Goal: Task Accomplishment & Management: Complete application form

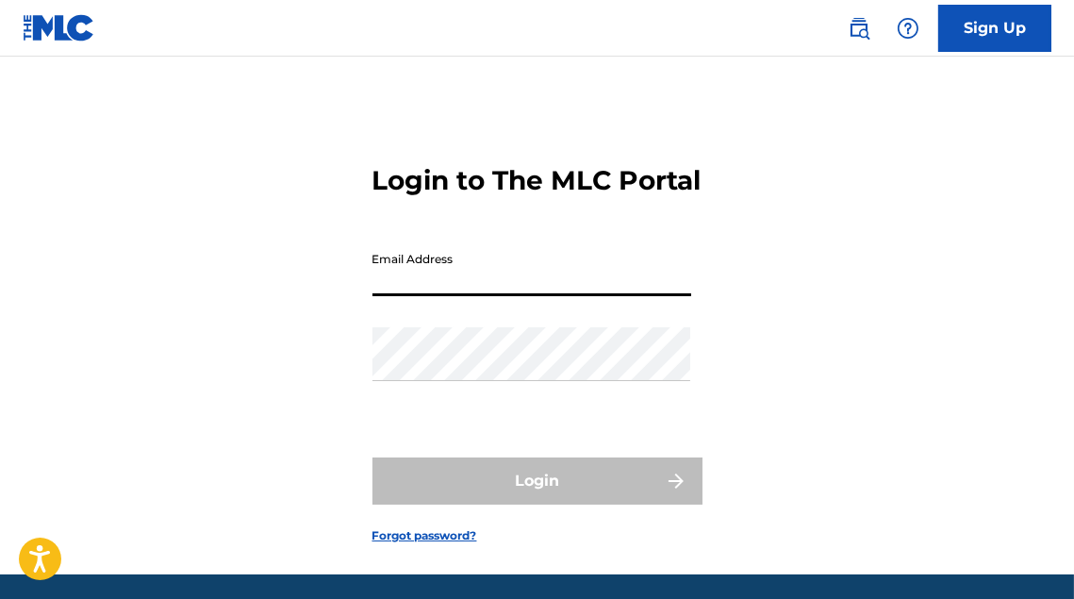
click at [491, 296] on input "Email Address" at bounding box center [532, 269] width 319 height 54
type input "[EMAIL_ADDRESS][DOMAIN_NAME]"
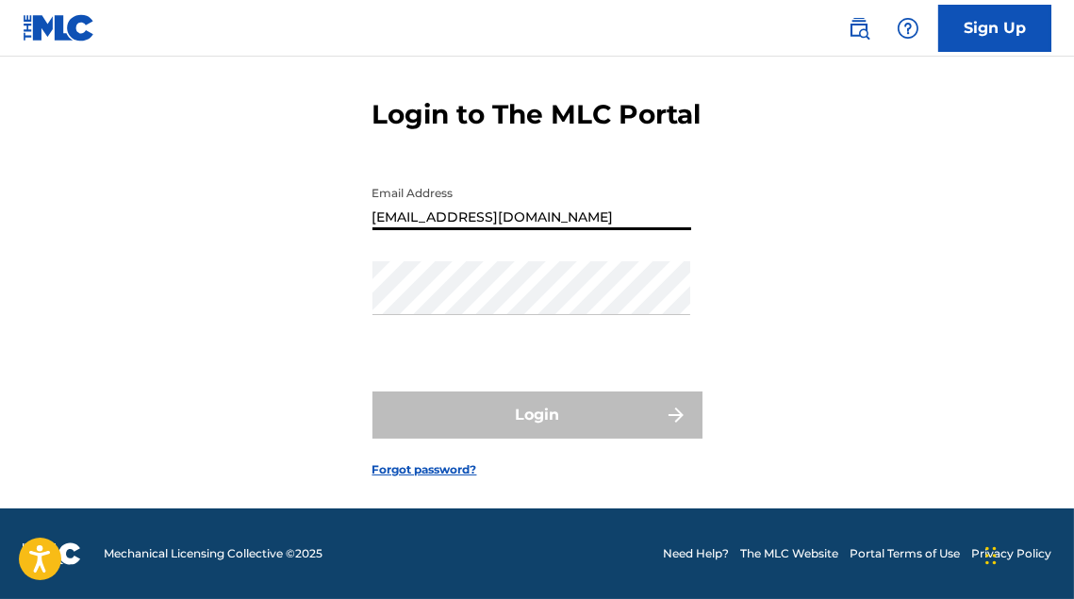
scroll to position [98, 0]
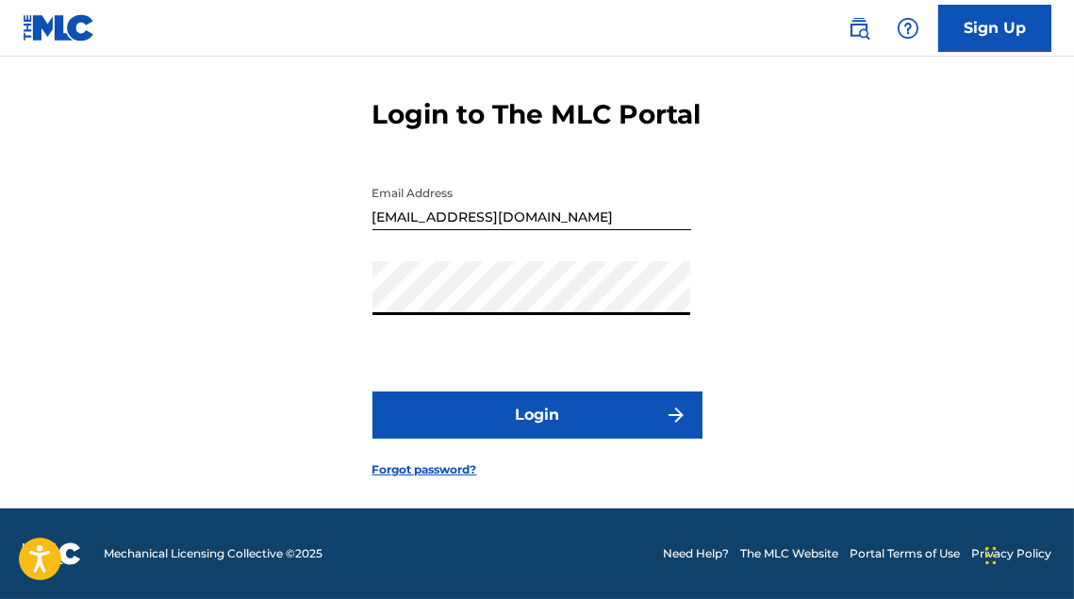
click at [373, 391] on button "Login" at bounding box center [538, 414] width 330 height 47
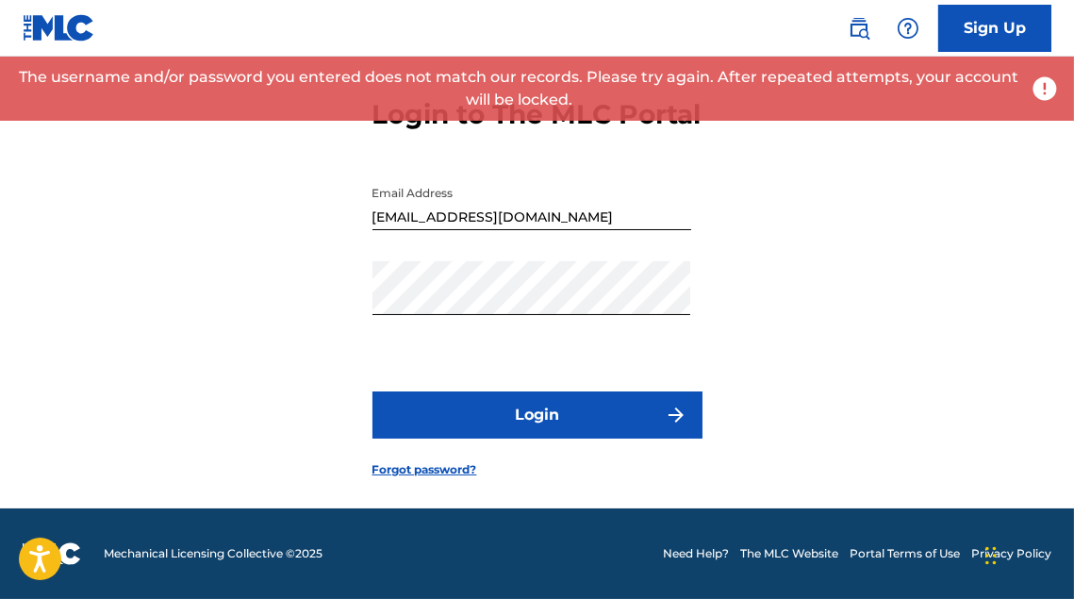
click at [431, 485] on form "Login to The MLC Portal Email Address [EMAIL_ADDRESS][DOMAIN_NAME] Password Log…" at bounding box center [538, 273] width 330 height 471
click at [436, 474] on link "Forgot password?" at bounding box center [425, 469] width 105 height 17
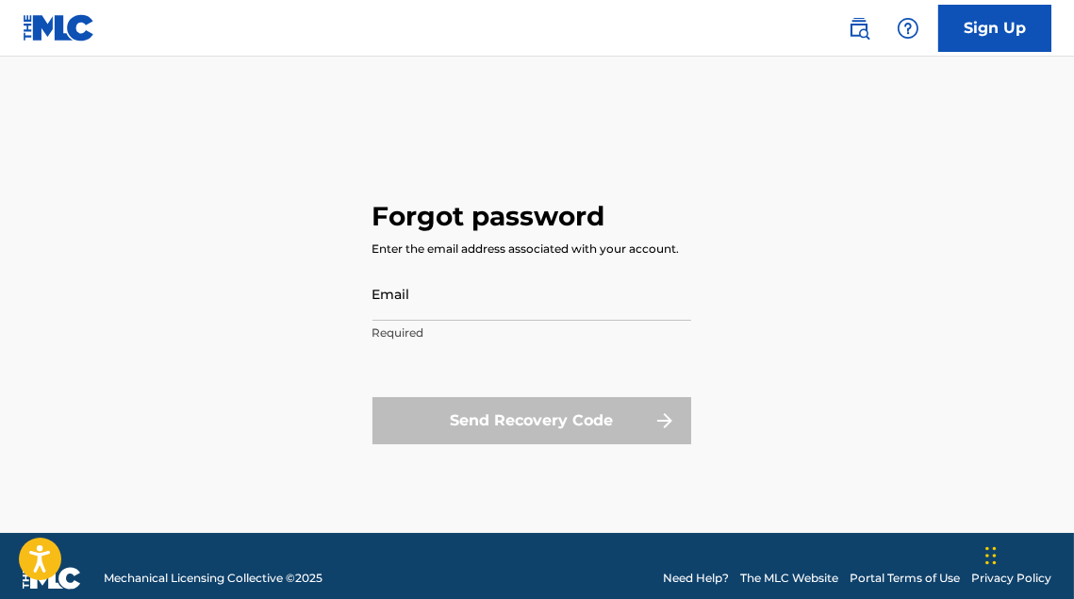
click at [507, 291] on input "Email" at bounding box center [532, 294] width 319 height 54
type input "[EMAIL_ADDRESS][DOMAIN_NAME]"
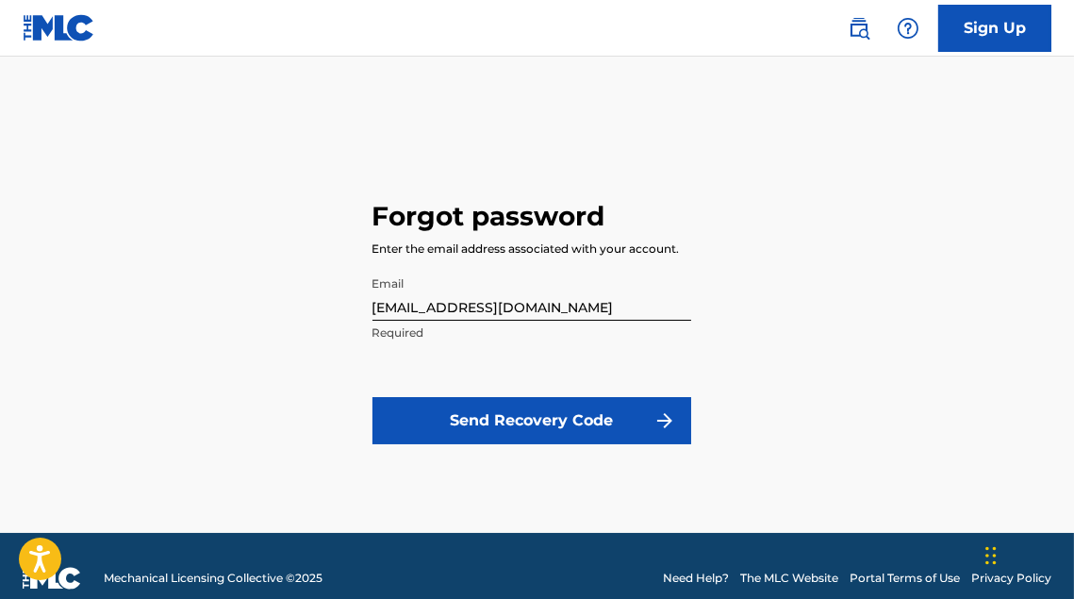
click at [519, 411] on button "Send Recovery Code" at bounding box center [532, 420] width 319 height 47
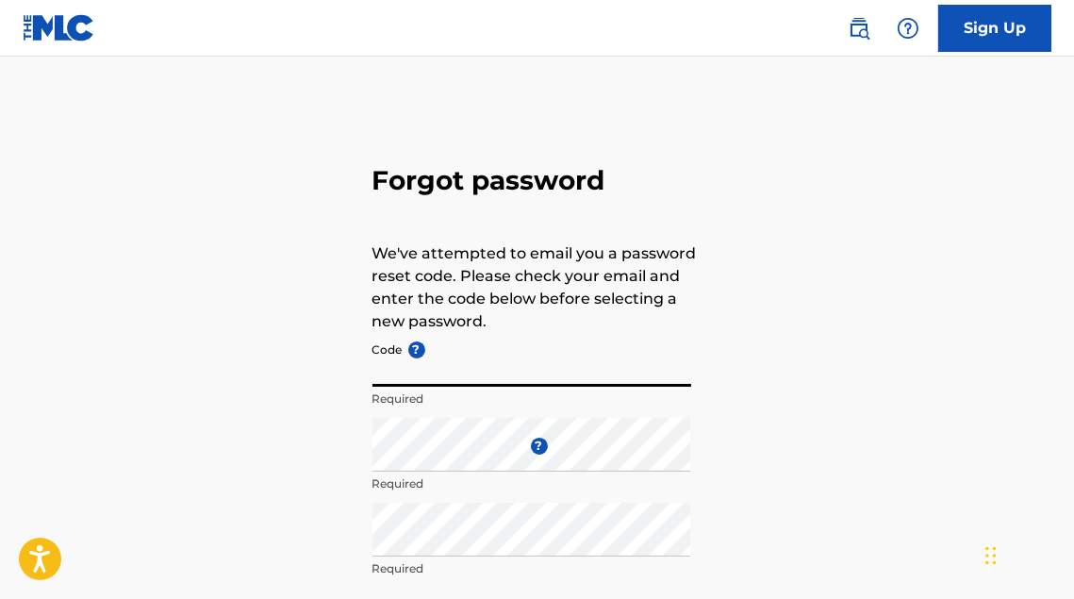
click at [491, 374] on input "Code ?" at bounding box center [532, 360] width 319 height 54
click at [807, 291] on div "Forgot password We've attempted to email you a password reset code. Please chec…" at bounding box center [537, 418] width 1074 height 629
click at [418, 375] on input "Code ?" at bounding box center [532, 360] width 319 height 54
click at [421, 370] on input "Code ?" at bounding box center [532, 360] width 319 height 54
paste input "FP_4bf7faffae37455aea8d863f567c"
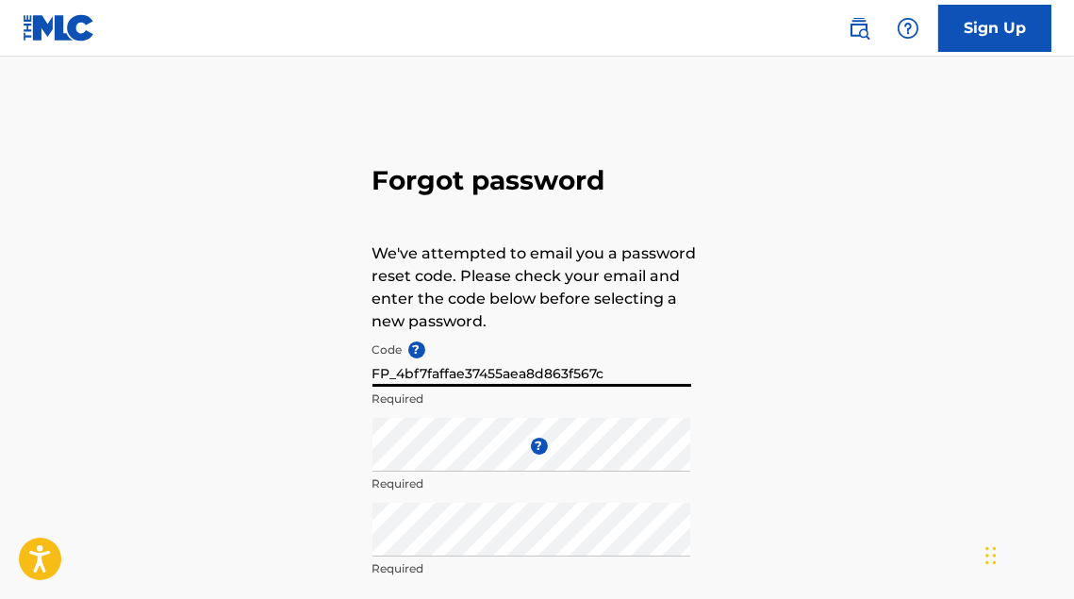
click at [379, 375] on input "FP_4bf7faffae37455aea8d863f567c" at bounding box center [532, 360] width 319 height 54
click at [653, 374] on input "FP_4bf7faffae37455aea8d863f567c" at bounding box center [532, 360] width 319 height 54
type input "FP_4bf7faffae37455aea8d863f567c"
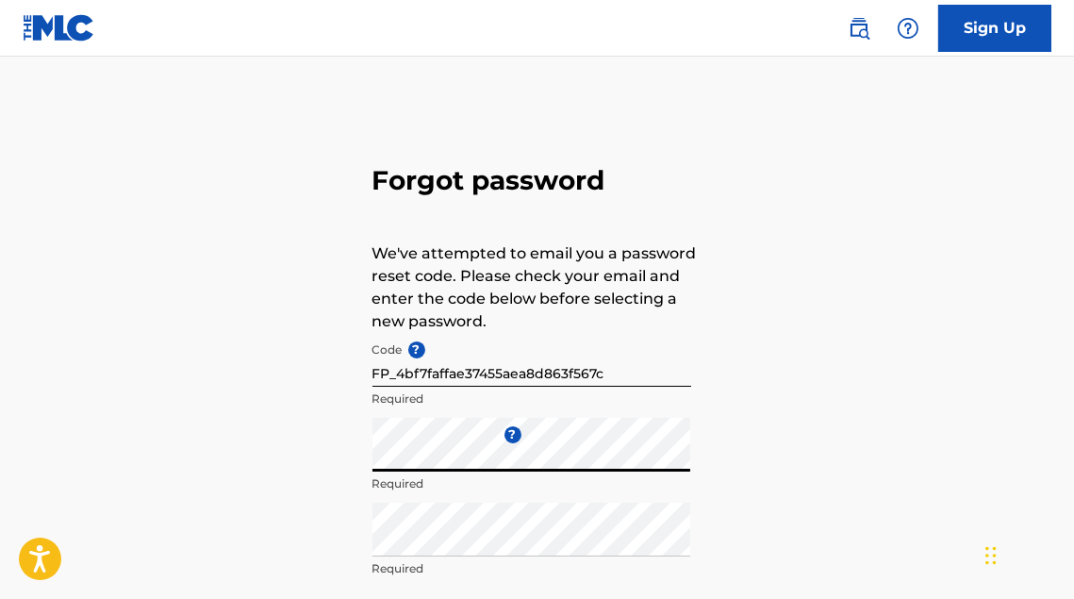
click at [468, 558] on div "Repeat the password Required" at bounding box center [532, 545] width 319 height 85
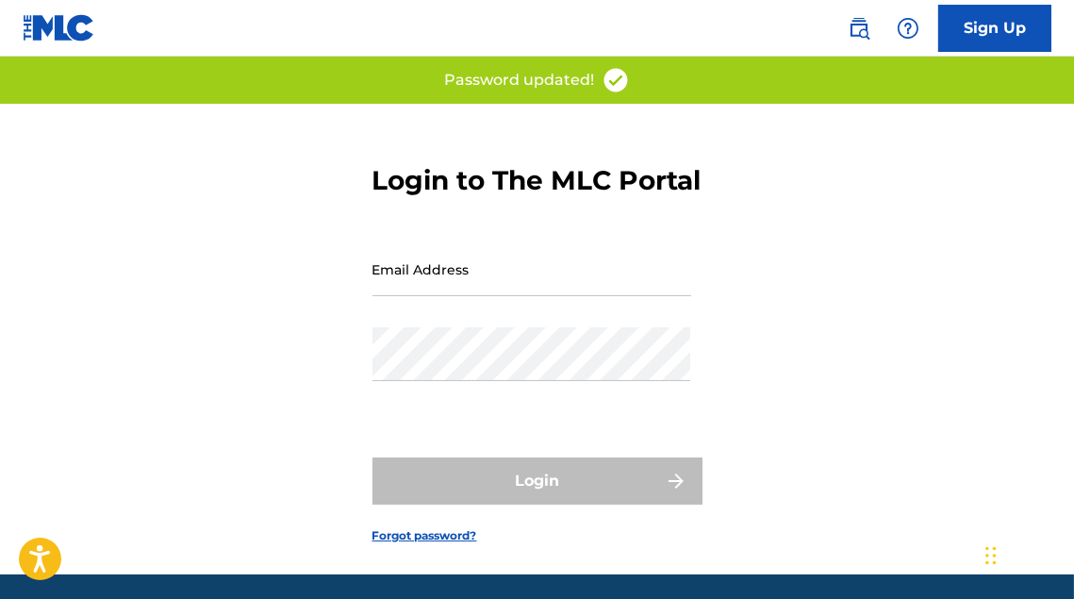
click at [455, 296] on input "Email Address" at bounding box center [532, 269] width 319 height 54
type input "[EMAIL_ADDRESS][DOMAIN_NAME]"
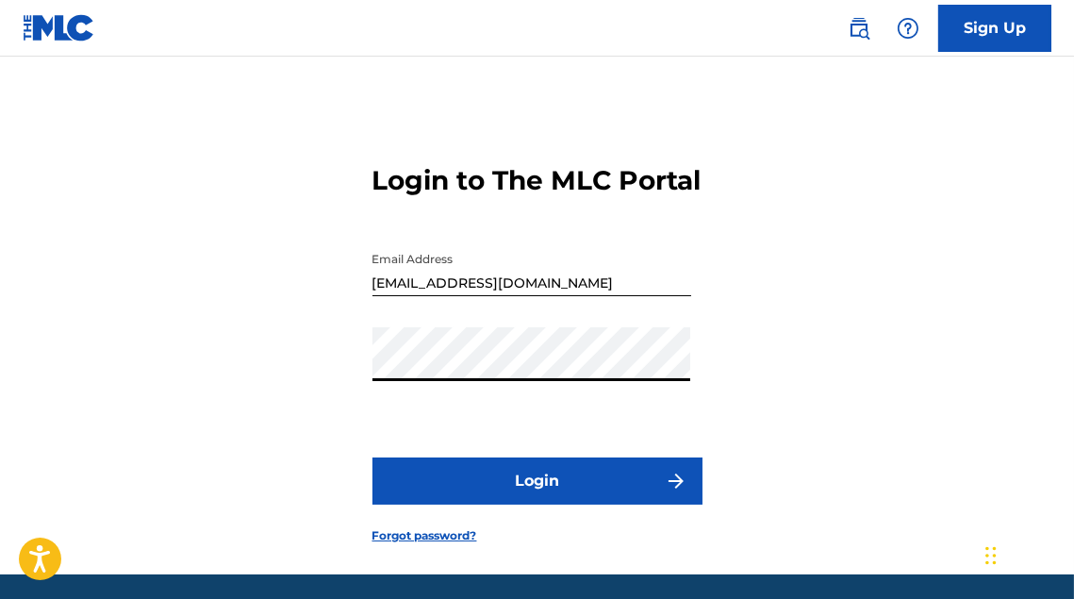
click at [373, 458] on button "Login" at bounding box center [538, 481] width 330 height 47
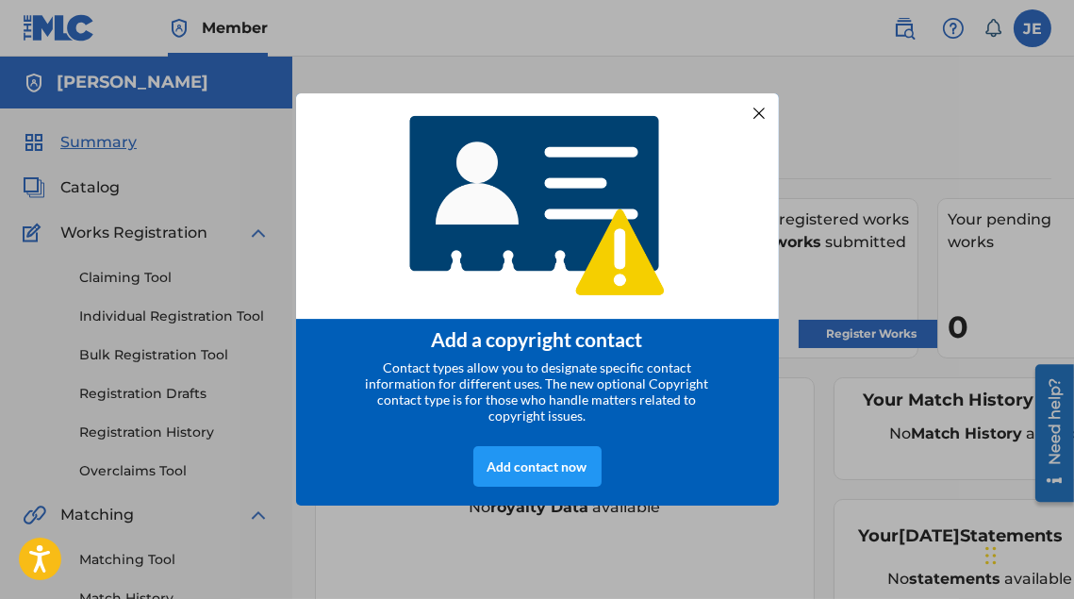
click at [545, 448] on div "Add contact now" at bounding box center [537, 466] width 483 height 78
click at [554, 469] on div "Add contact now" at bounding box center [538, 466] width 128 height 41
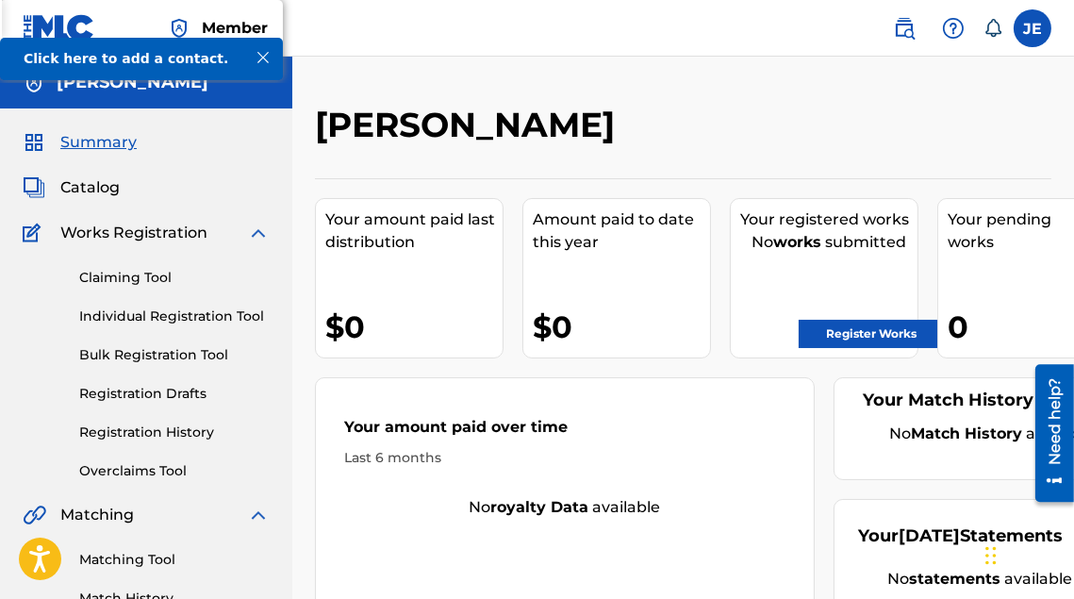
drag, startPoint x: 737, startPoint y: 119, endPoint x: 716, endPoint y: 126, distance: 22.1
click at [737, 119] on div "[PERSON_NAME]" at bounding box center [598, 132] width 567 height 56
drag, startPoint x: 260, startPoint y: 51, endPoint x: 238, endPoint y: 76, distance: 34.1
click at [260, 51] on div at bounding box center [263, 57] width 25 height 25
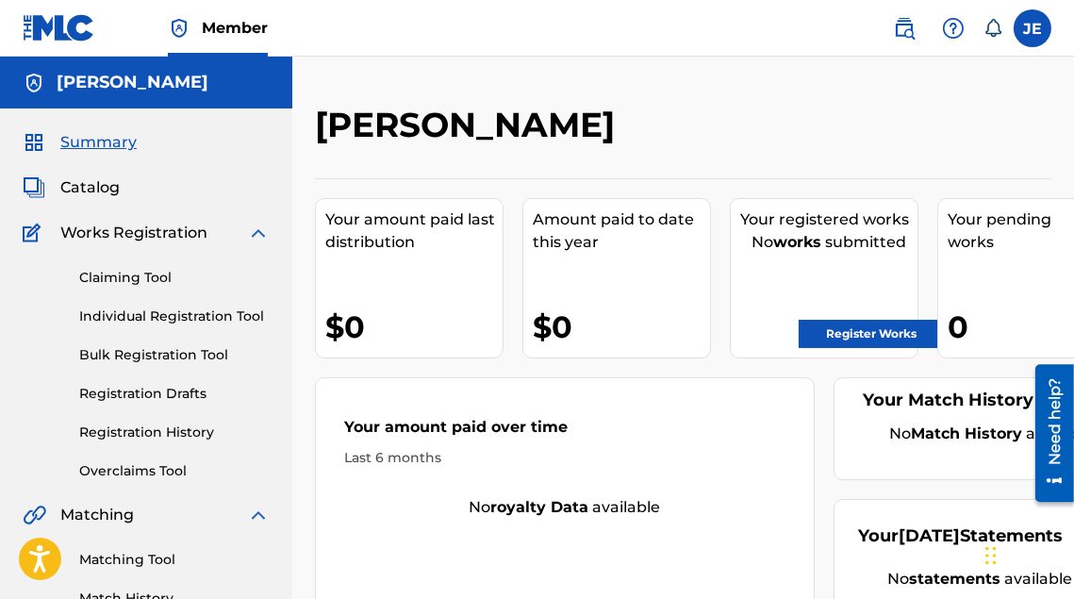
click at [881, 325] on link "Register Works" at bounding box center [871, 334] width 145 height 28
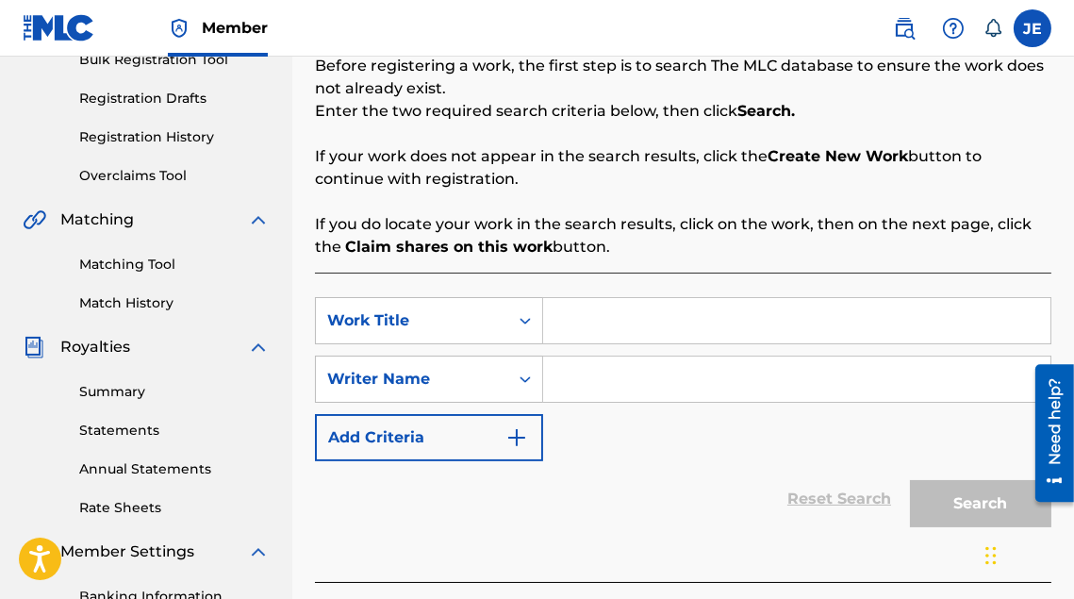
scroll to position [377, 0]
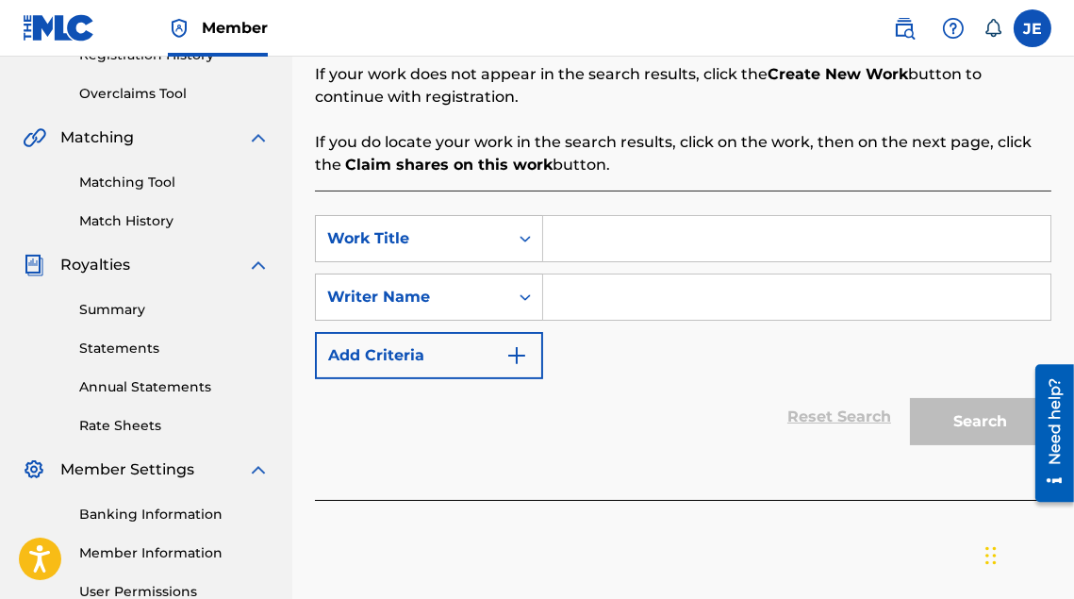
click at [631, 239] on input "Search Form" at bounding box center [797, 238] width 508 height 45
type input "[PERSON_NAME]"
drag, startPoint x: 628, startPoint y: 202, endPoint x: 636, endPoint y: 241, distance: 40.3
click at [562, 233] on div "SearchWithCriteria00da70e1-f2be-49a0-9764-59ad97d78c97 Work Title lil [PERSON_N…" at bounding box center [683, 345] width 737 height 309
drag, startPoint x: 594, startPoint y: 254, endPoint x: 546, endPoint y: 249, distance: 48.3
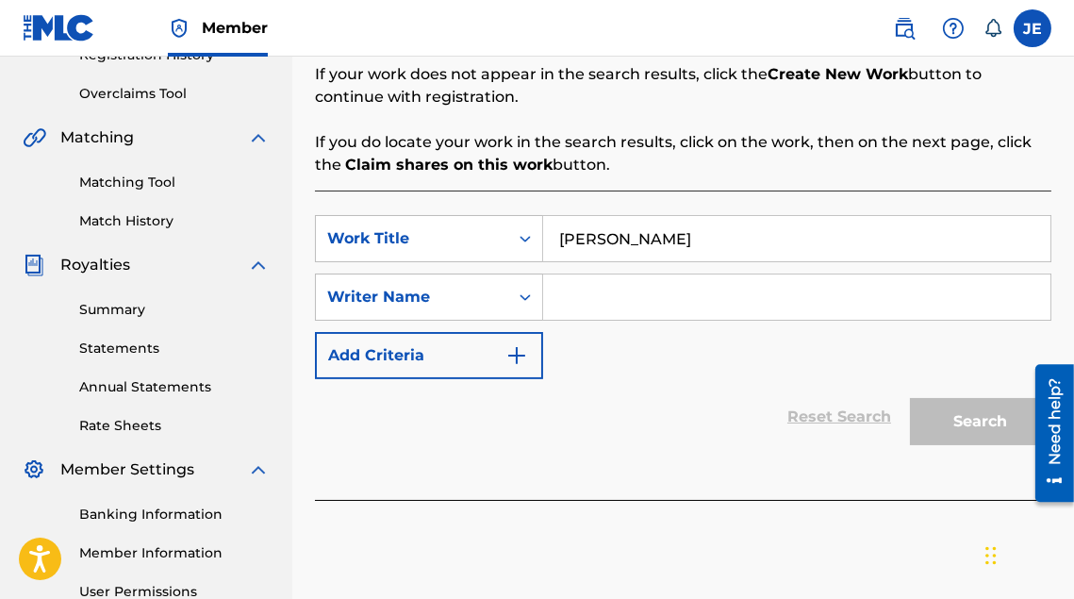
click at [546, 248] on input "[PERSON_NAME]" at bounding box center [797, 238] width 508 height 45
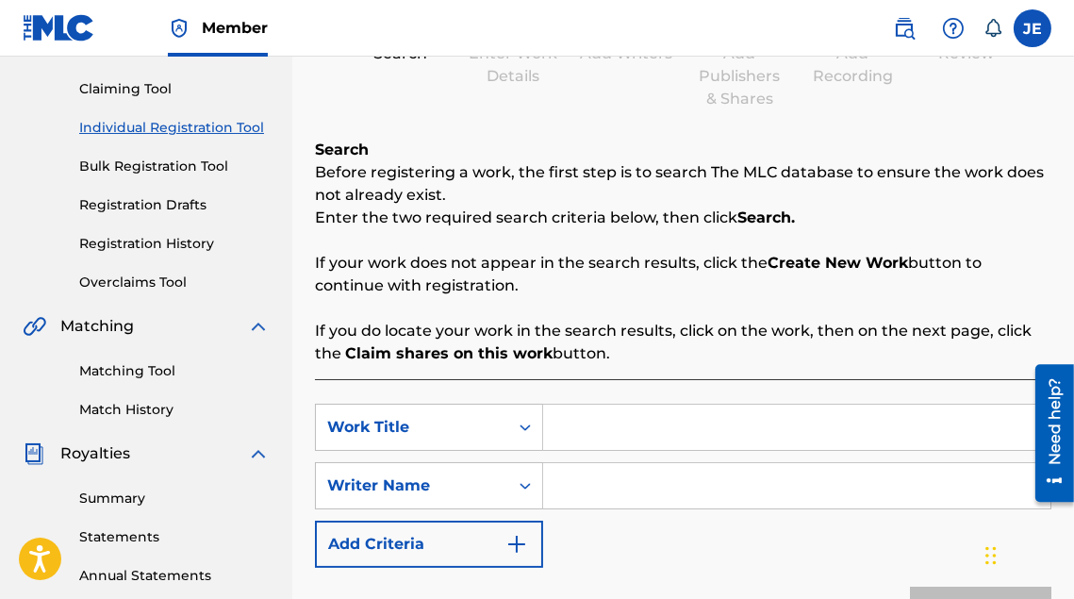
scroll to position [0, 0]
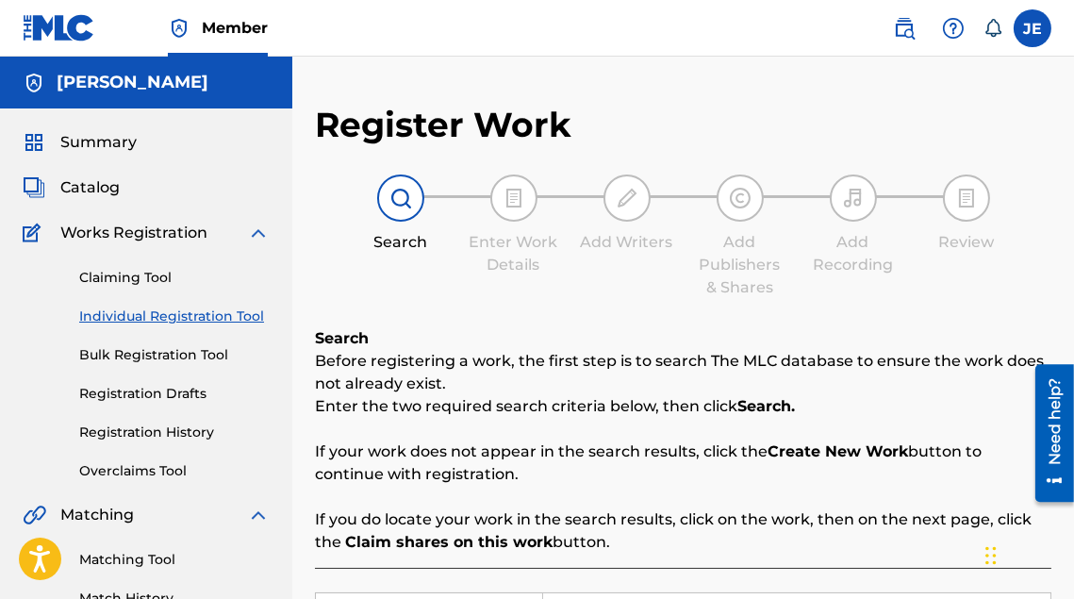
click at [140, 270] on link "Claiming Tool" at bounding box center [174, 278] width 191 height 20
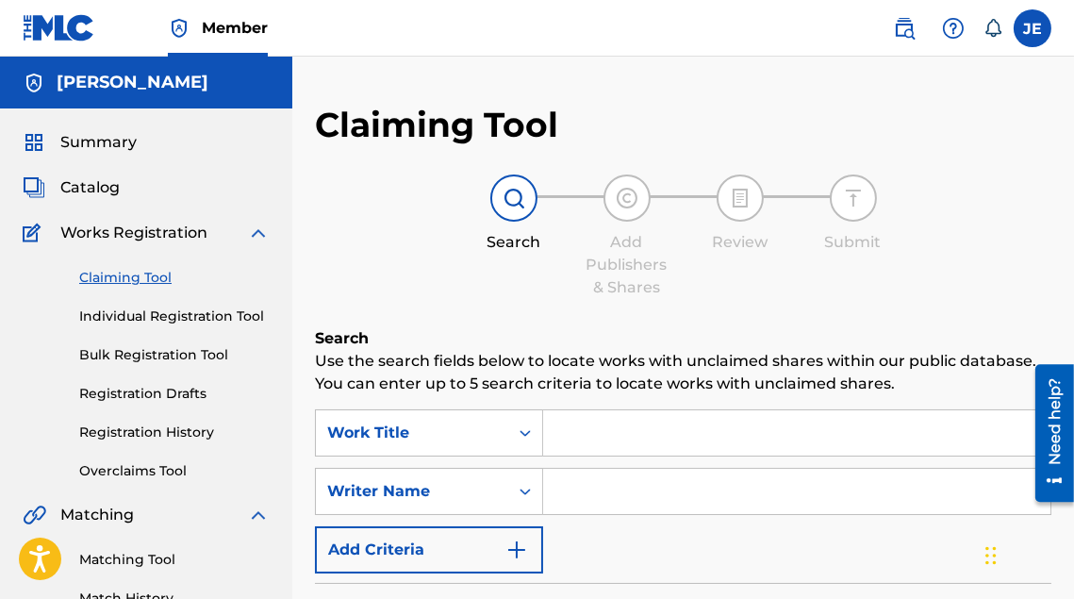
click at [619, 442] on input "Search Form" at bounding box center [797, 432] width 508 height 45
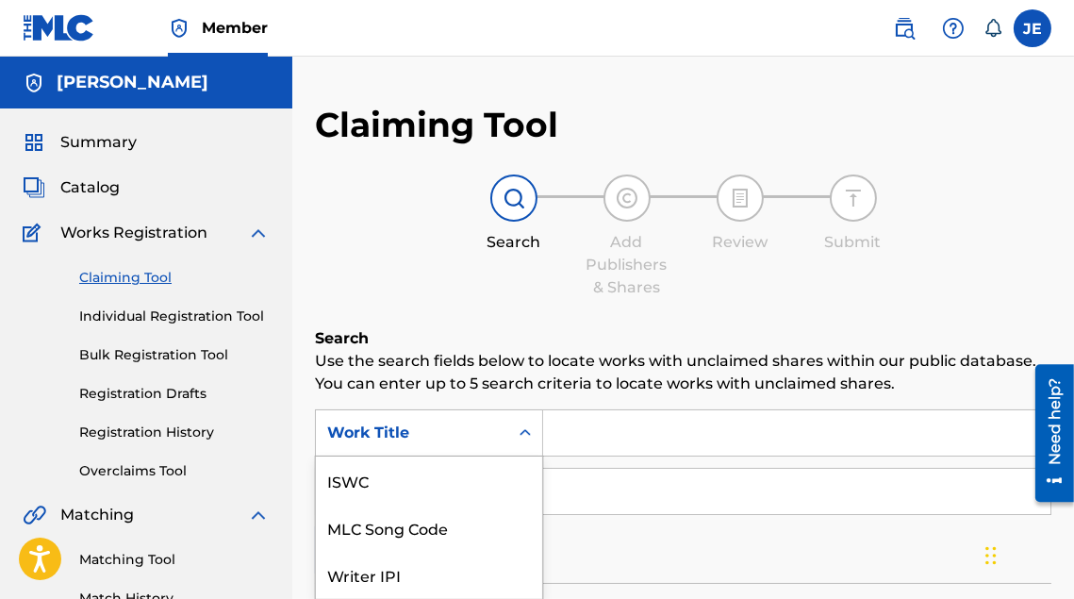
scroll to position [140, 0]
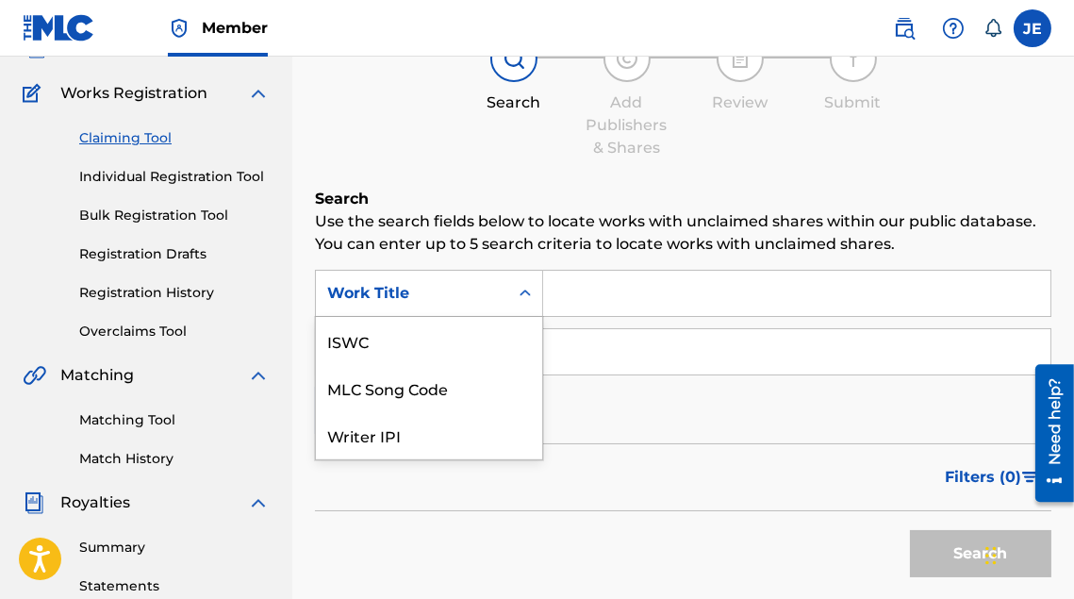
click at [457, 317] on div "7 results available. Use Up and Down to choose options, press Enter to select t…" at bounding box center [429, 293] width 228 height 47
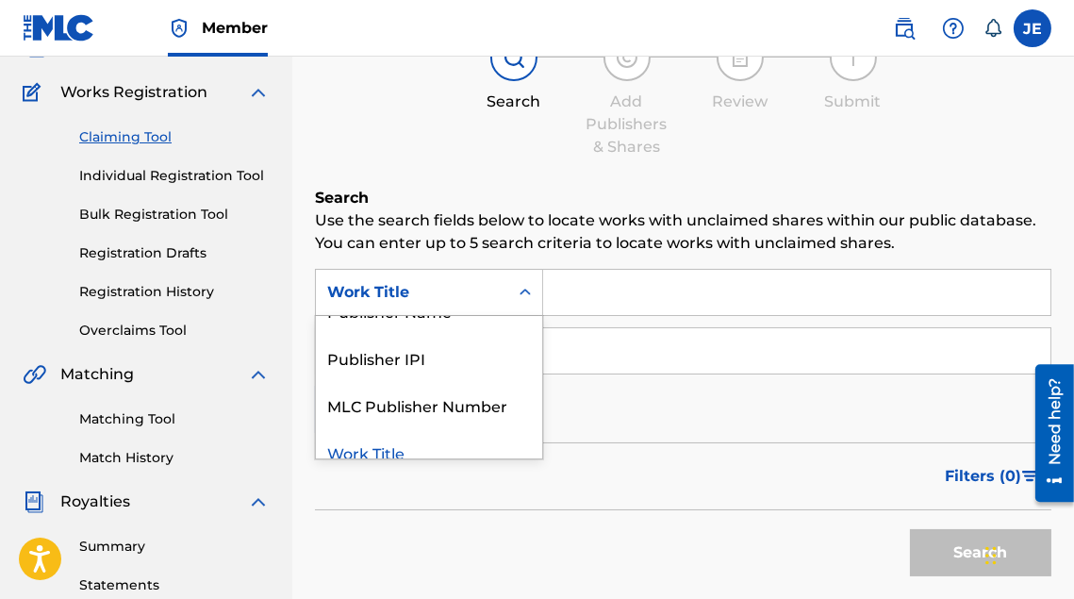
scroll to position [187, 0]
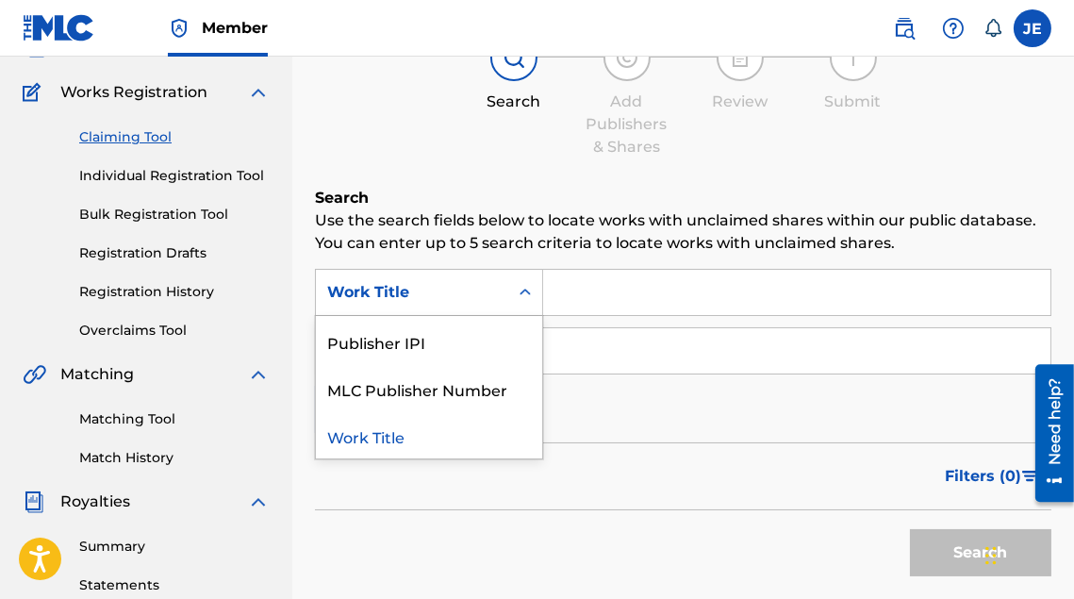
click at [617, 461] on div "Filters ( 0 )" at bounding box center [683, 476] width 737 height 68
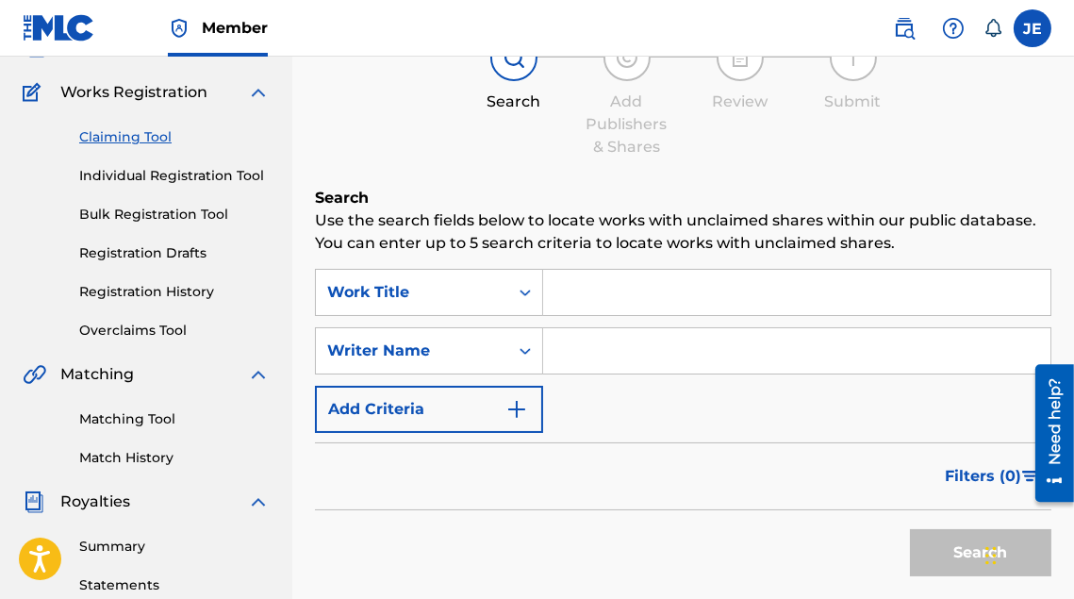
click at [589, 358] on input "Search Form" at bounding box center [797, 350] width 508 height 45
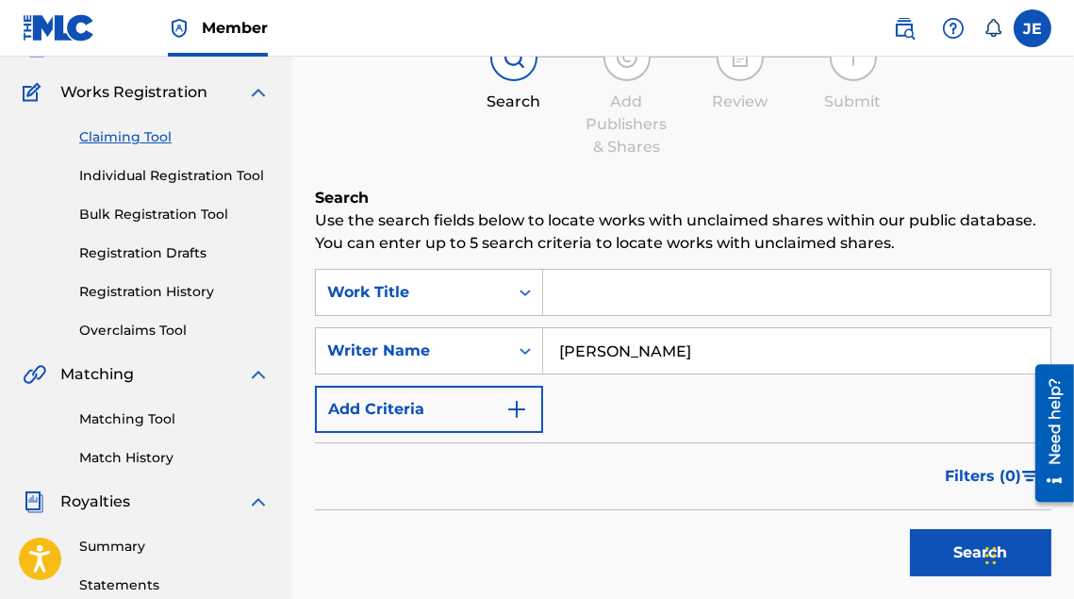
type input "[PERSON_NAME]"
click at [652, 308] on input "Search Form" at bounding box center [797, 292] width 508 height 45
type input "l"
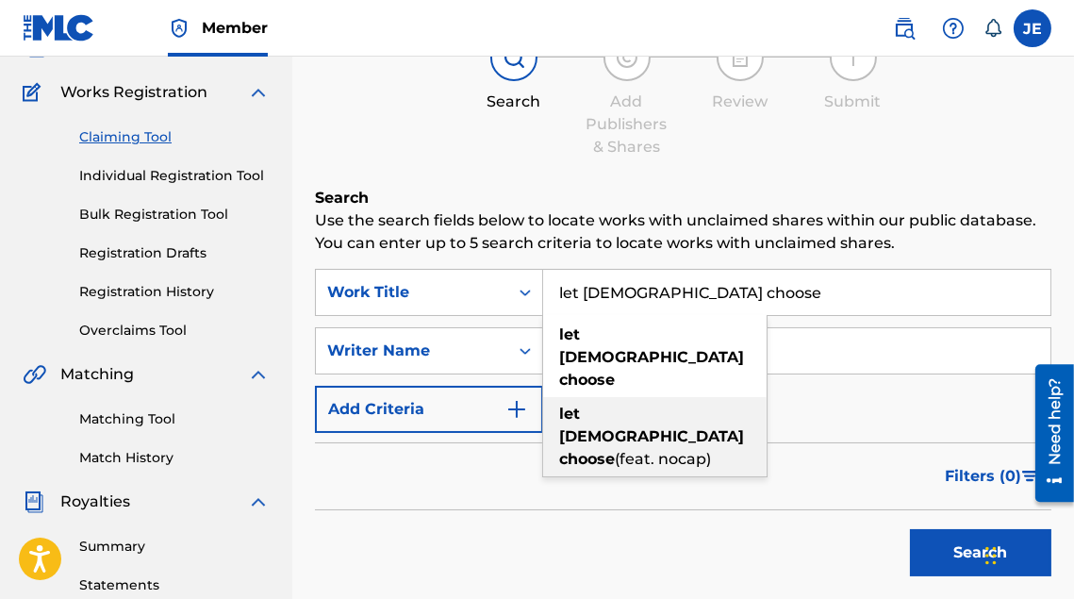
click at [615, 450] on strong "choose" at bounding box center [587, 459] width 56 height 18
type input "let [DEMOGRAPHIC_DATA] choose (feat. nocap)"
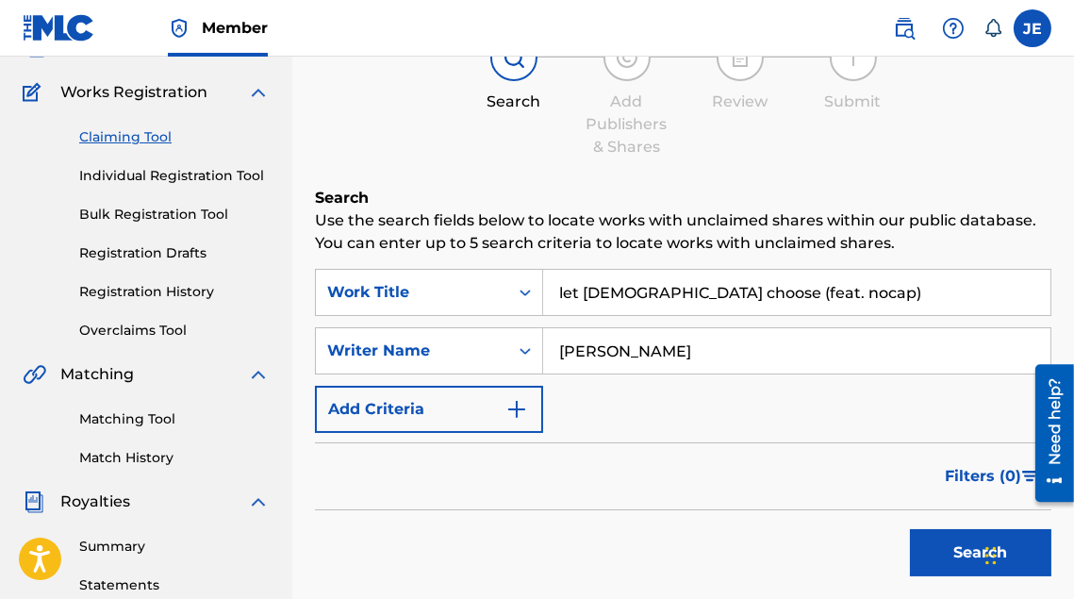
click at [948, 554] on button "Search" at bounding box center [981, 552] width 142 height 47
click at [941, 550] on button "Search" at bounding box center [981, 552] width 142 height 47
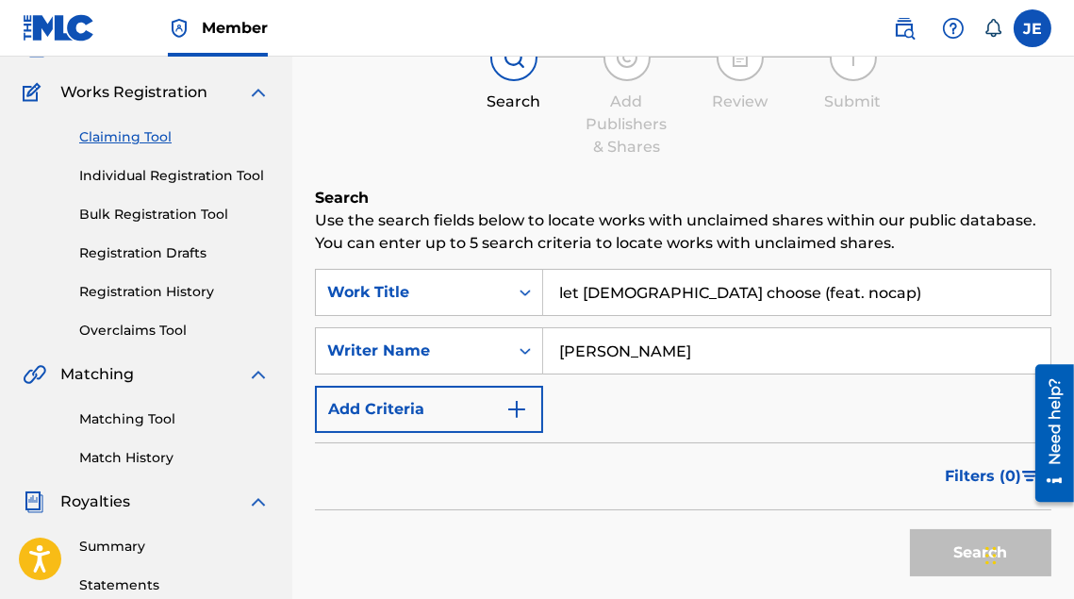
click at [941, 550] on button "Search" at bounding box center [981, 552] width 142 height 47
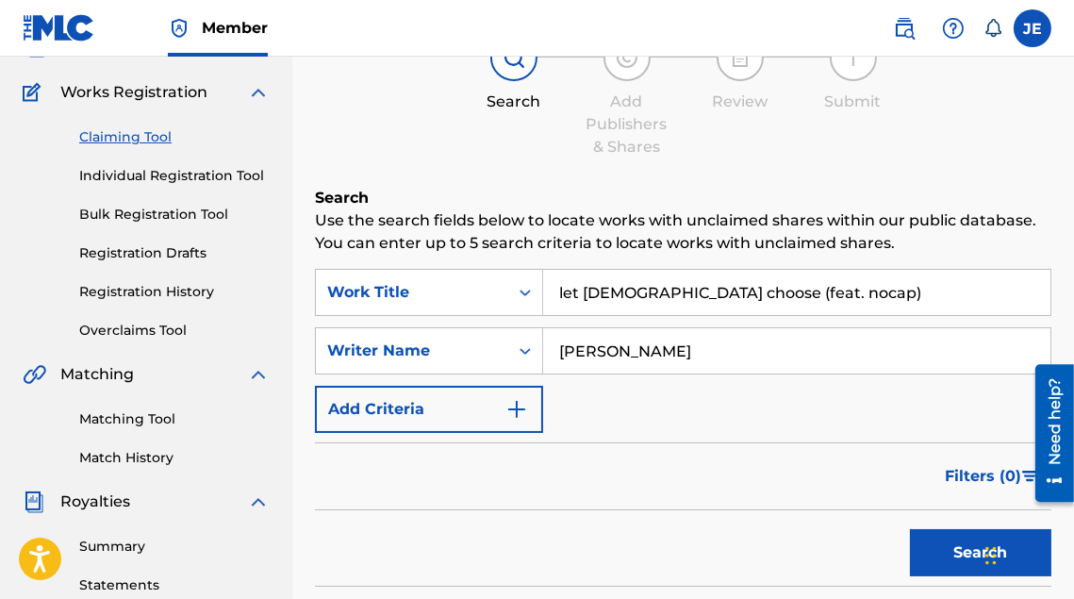
click at [526, 416] on img "Search Form" at bounding box center [517, 409] width 23 height 23
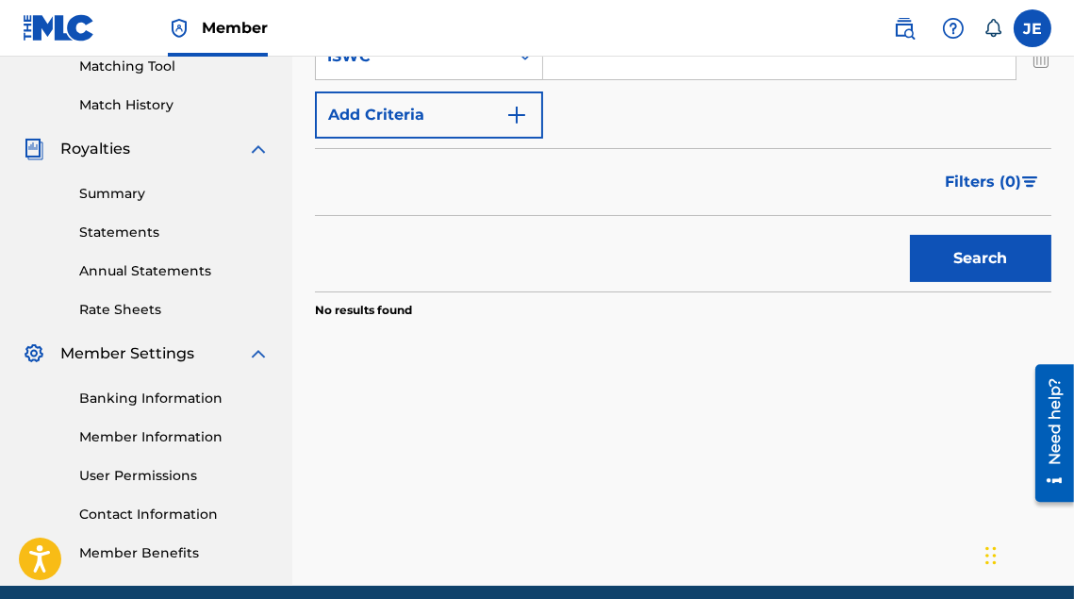
scroll to position [518, 0]
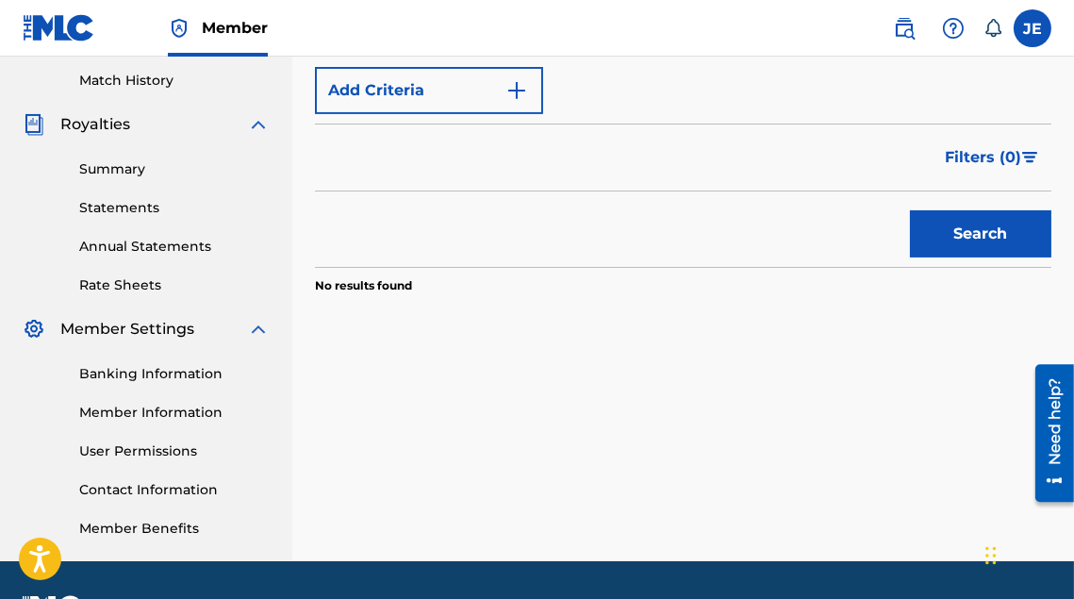
click at [960, 241] on button "Search" at bounding box center [981, 233] width 142 height 47
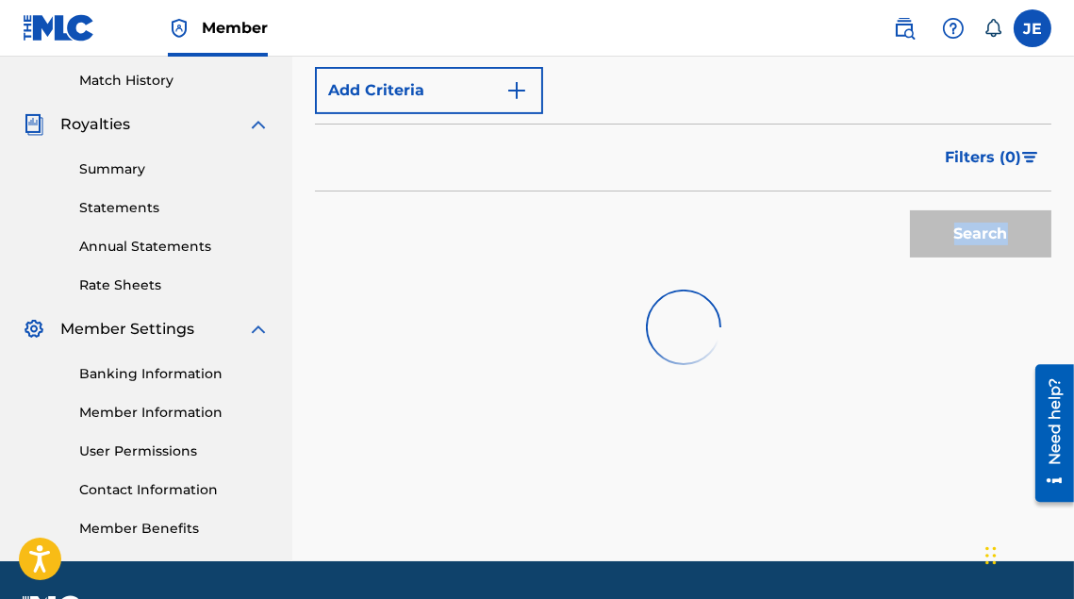
click at [960, 241] on div "Search" at bounding box center [976, 228] width 151 height 75
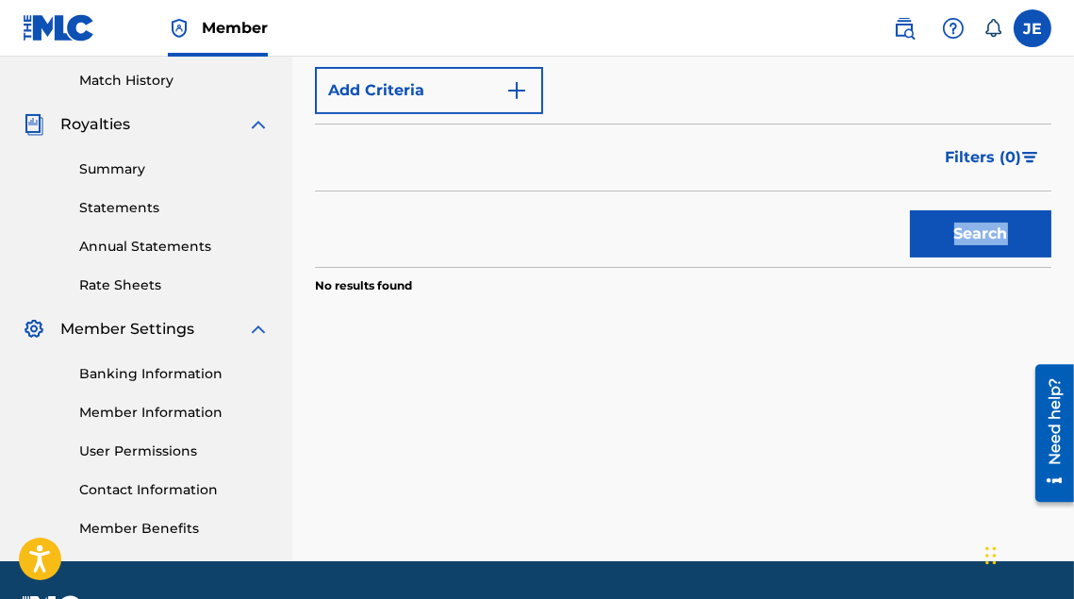
scroll to position [329, 0]
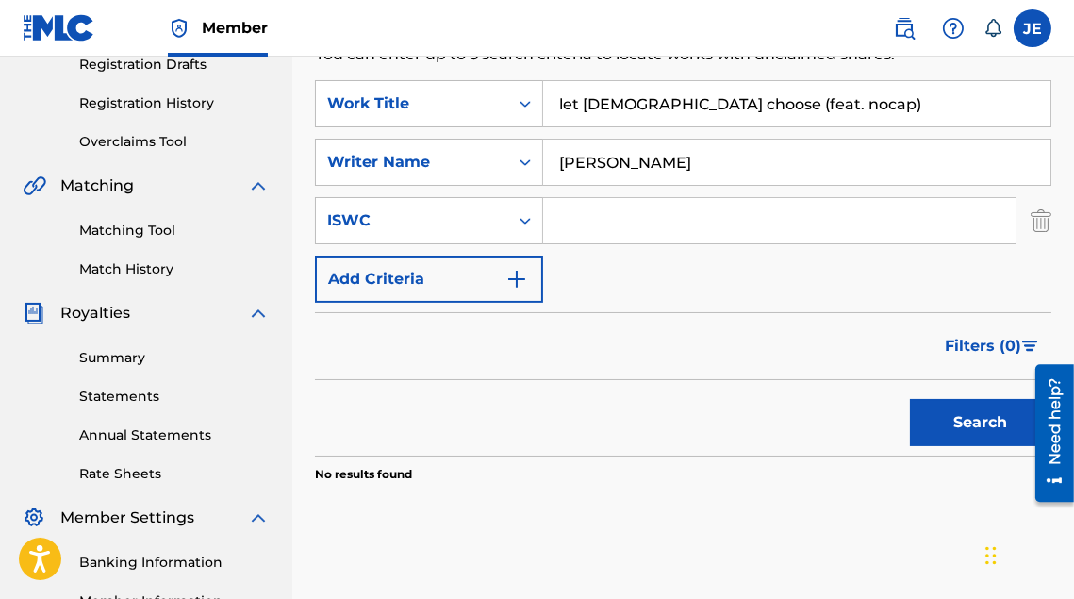
drag, startPoint x: 681, startPoint y: 176, endPoint x: 537, endPoint y: 190, distance: 144.9
click at [537, 190] on div "SearchWithCriteriae156bf73-3e35-441e-ab58-3785312513e3 Work Title let god choos…" at bounding box center [683, 191] width 737 height 223
type input "lilpoppa"
click at [1053, 215] on div "Claiming Tool Search Add Publishers & Shares Review Submit Search Use the searc…" at bounding box center [683, 262] width 782 height 975
click at [1041, 217] on img "Search Form" at bounding box center [1041, 220] width 21 height 47
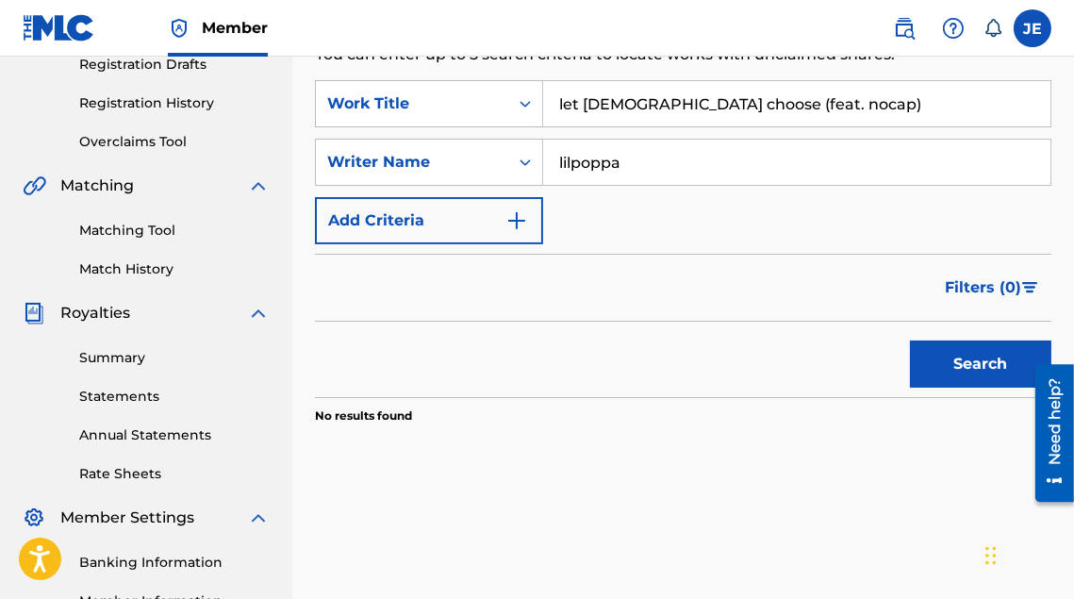
click at [992, 358] on button "Search" at bounding box center [981, 364] width 142 height 47
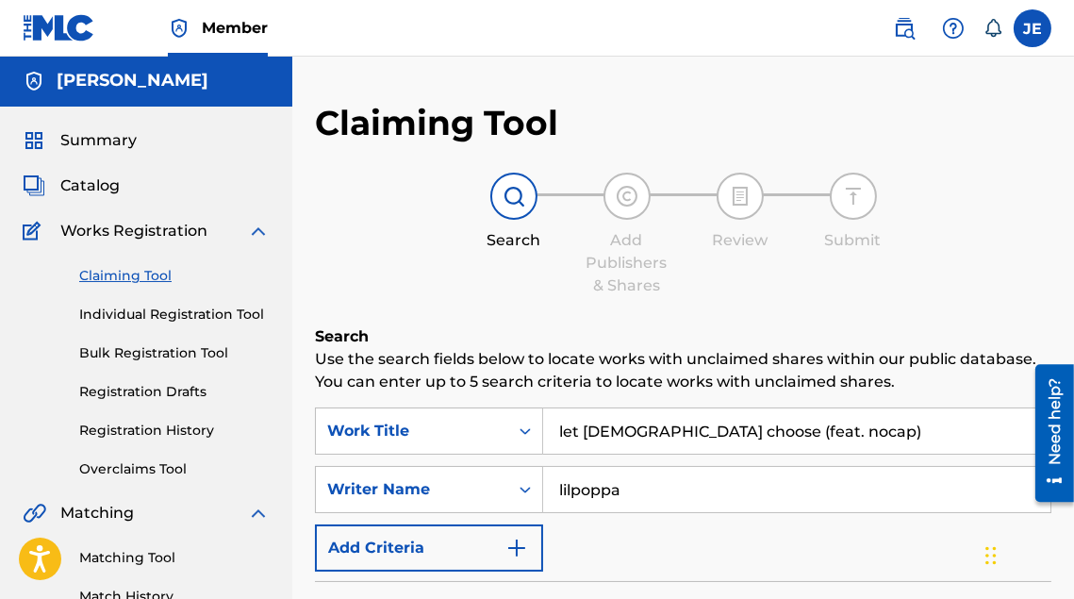
scroll to position [0, 0]
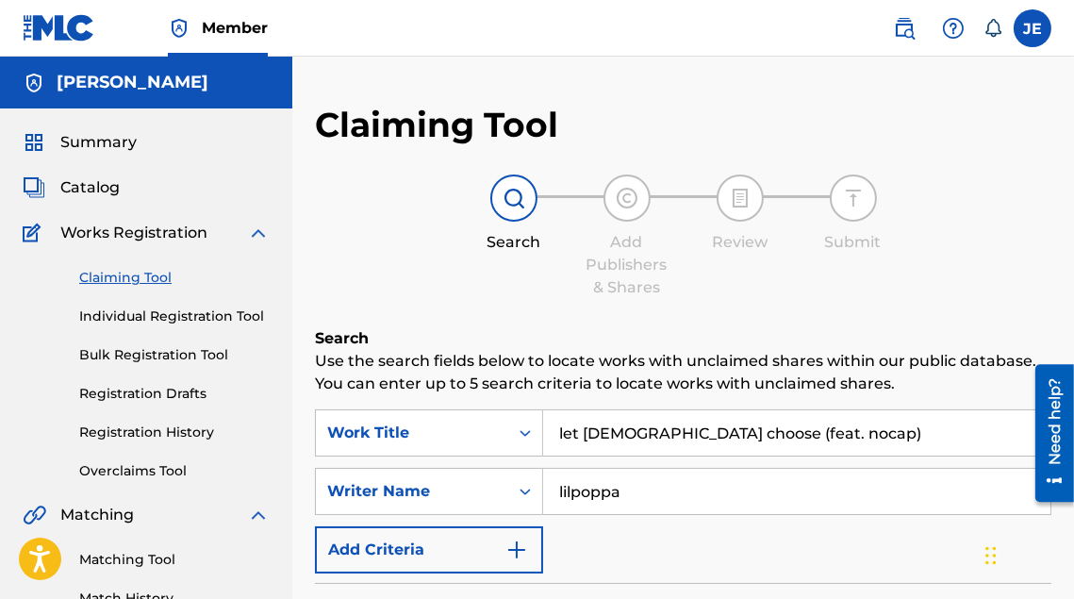
click at [143, 230] on span "Works Registration" at bounding box center [133, 233] width 147 height 23
click at [81, 168] on div "Summary Catalog Works Registration Claiming Tool Individual Registration Tool B…" at bounding box center [146, 593] width 292 height 971
click at [92, 178] on span "Catalog" at bounding box center [89, 187] width 59 height 23
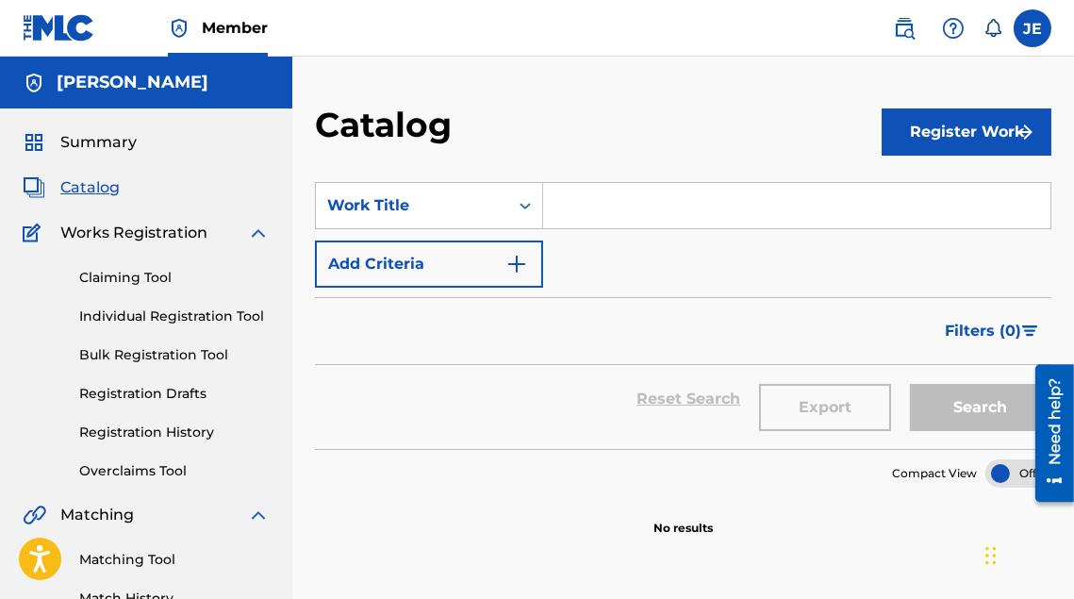
click at [665, 201] on input "Search Form" at bounding box center [797, 205] width 508 height 45
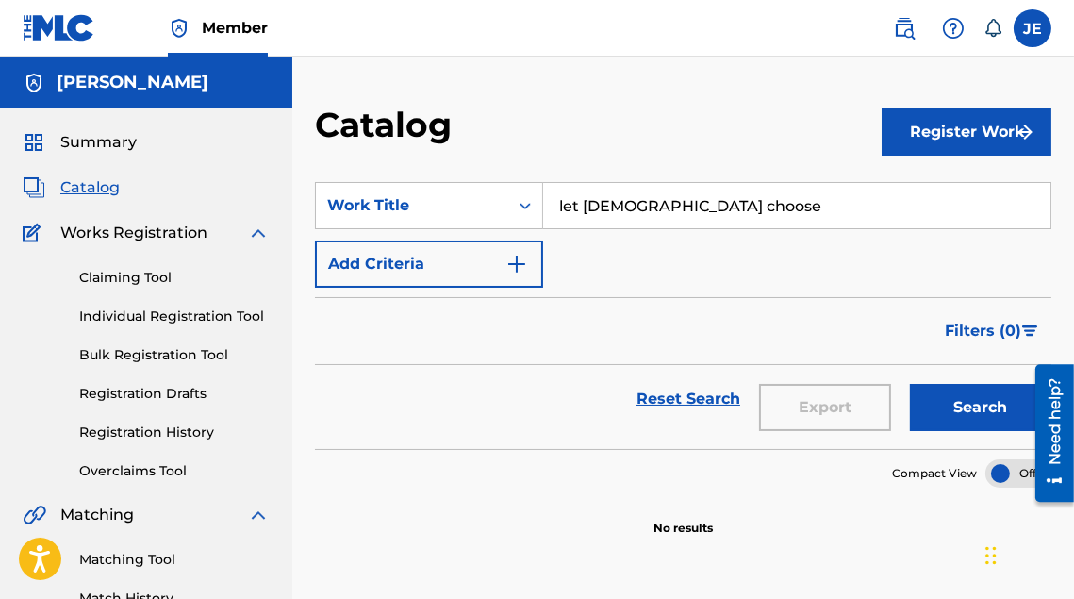
type input "let [DEMOGRAPHIC_DATA] choose"
click at [910, 384] on button "Search" at bounding box center [981, 407] width 142 height 47
drag, startPoint x: 732, startPoint y: 235, endPoint x: 742, endPoint y: 224, distance: 15.4
click at [649, 247] on div "SearchWithCriteria6203801e-d6cf-443d-9c37-a4590a470b2b Work Title let god choos…" at bounding box center [683, 235] width 737 height 106
click at [982, 152] on div "Catalog Register Work SearchWithCriteria6203801e-d6cf-443d-9c37-a4590a470b2b Wo…" at bounding box center [683, 591] width 782 height 975
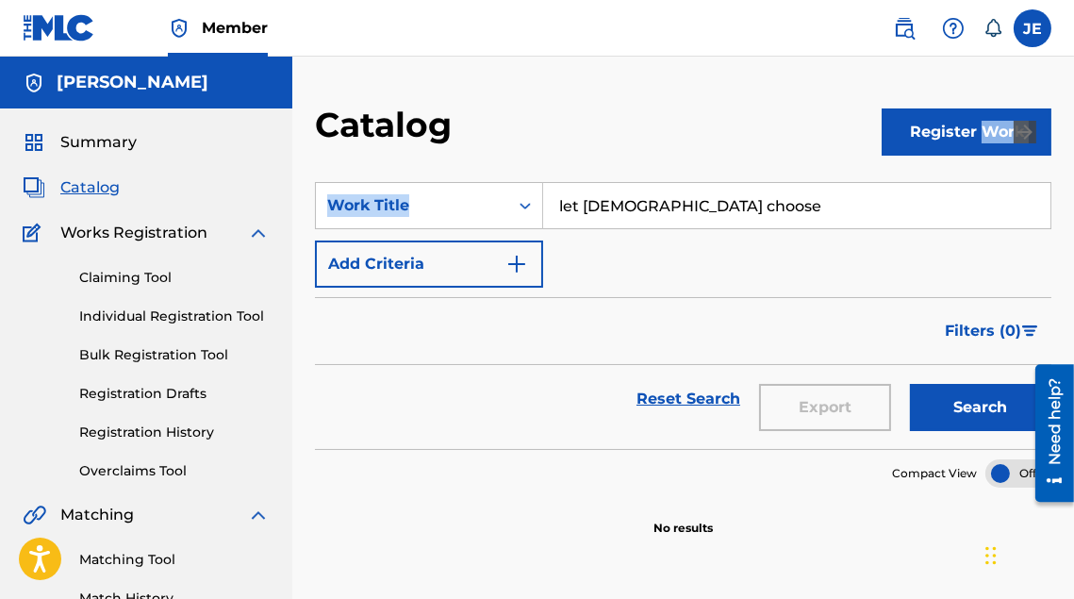
click at [986, 132] on button "Register Work" at bounding box center [967, 131] width 170 height 47
click at [993, 191] on link "Individual" at bounding box center [967, 193] width 170 height 45
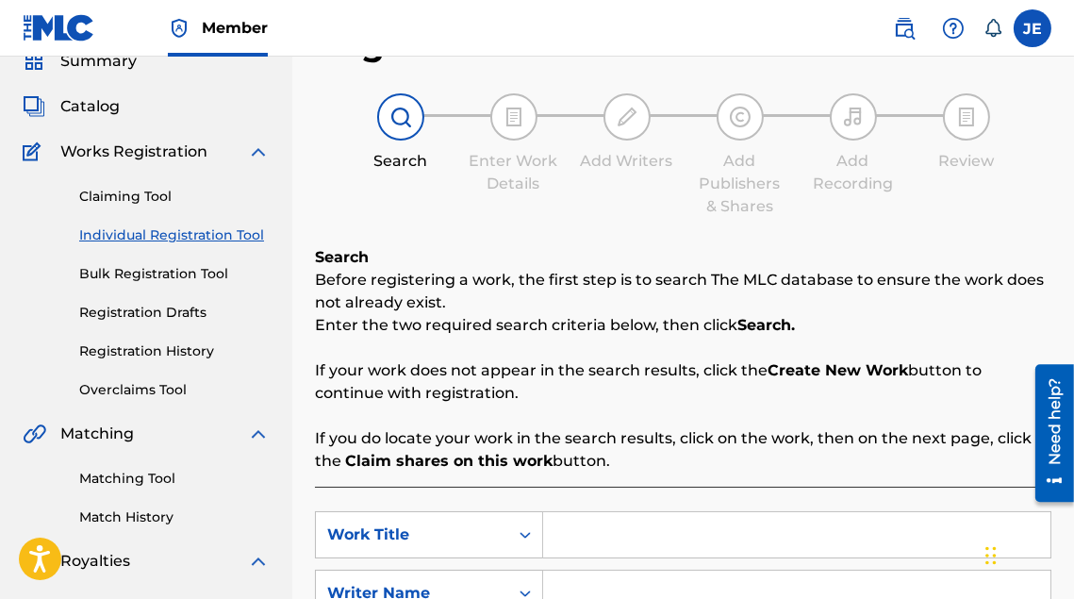
scroll to position [189, 0]
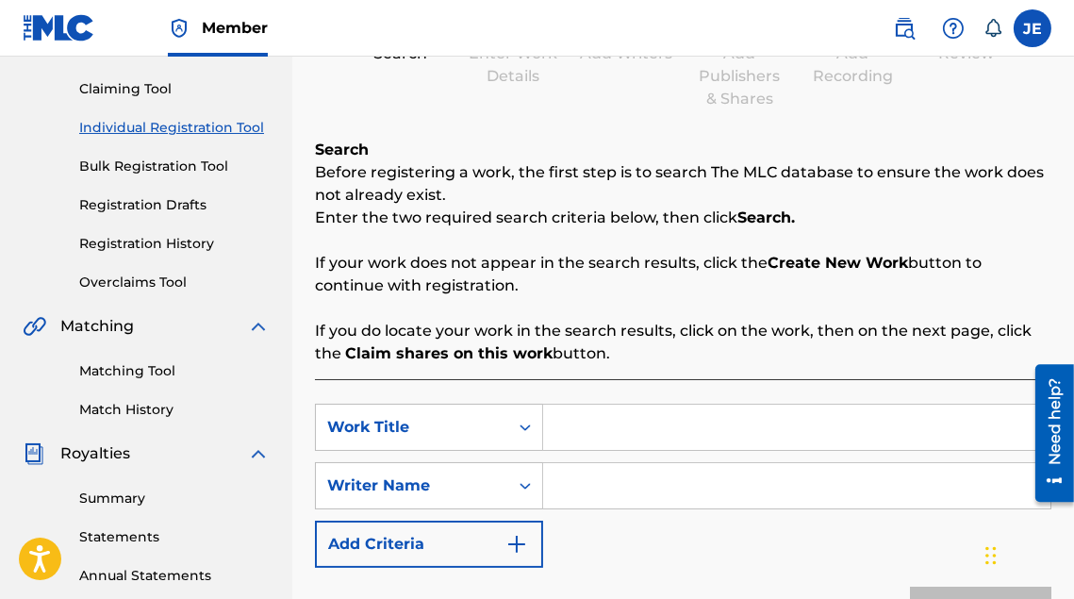
click at [604, 418] on input "Search Form" at bounding box center [797, 427] width 508 height 45
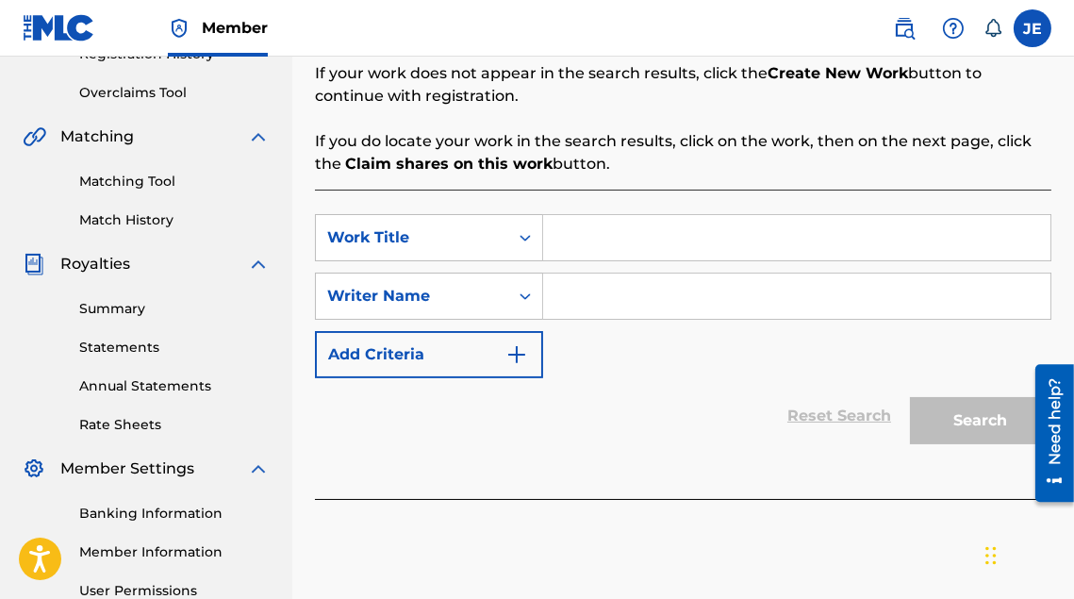
scroll to position [377, 0]
type input "producer"
click at [704, 281] on input "Search Form" at bounding box center [797, 297] width 508 height 45
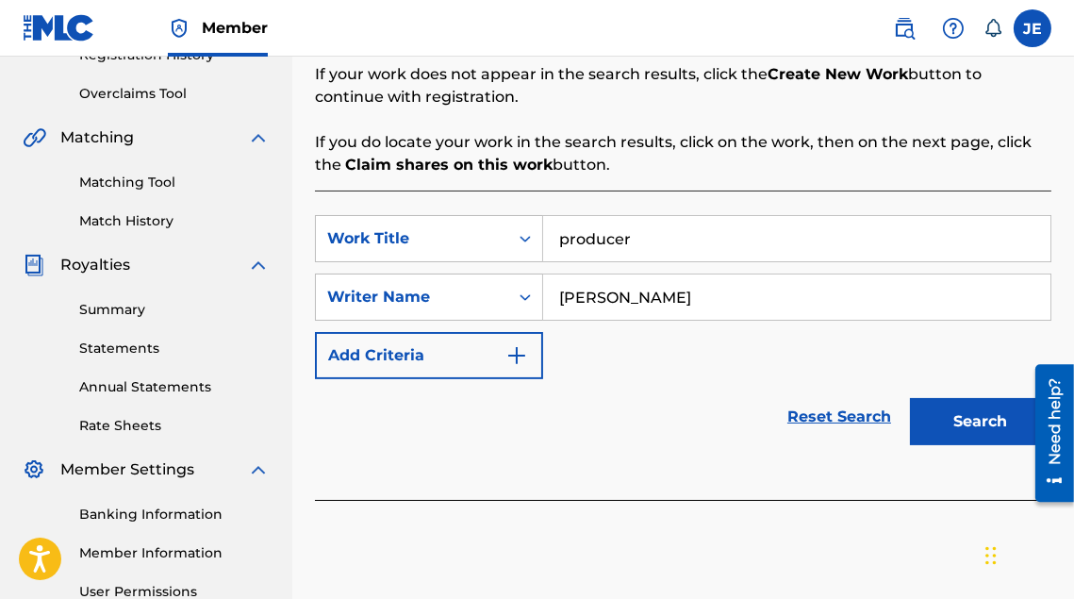
type input "[PERSON_NAME]"
click at [974, 432] on button "Search" at bounding box center [981, 421] width 142 height 47
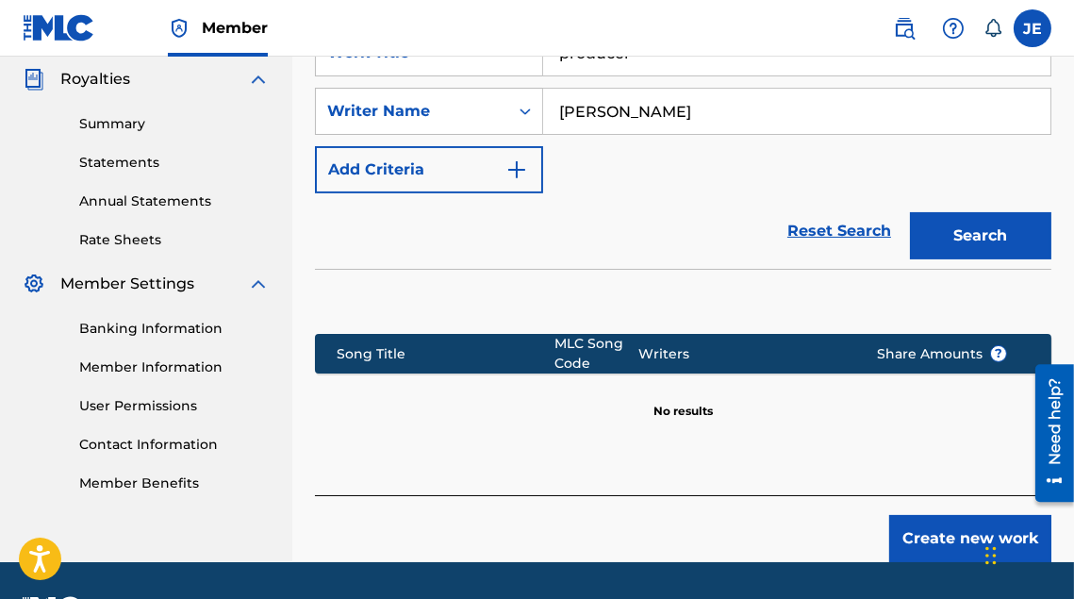
scroll to position [566, 0]
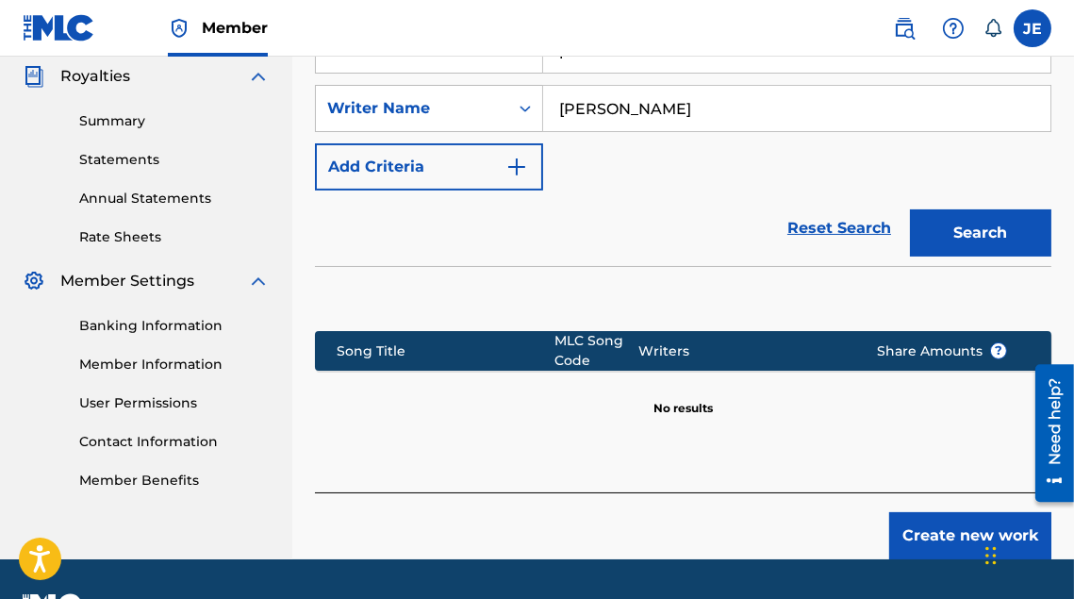
click at [952, 529] on button "Create new work" at bounding box center [971, 535] width 162 height 47
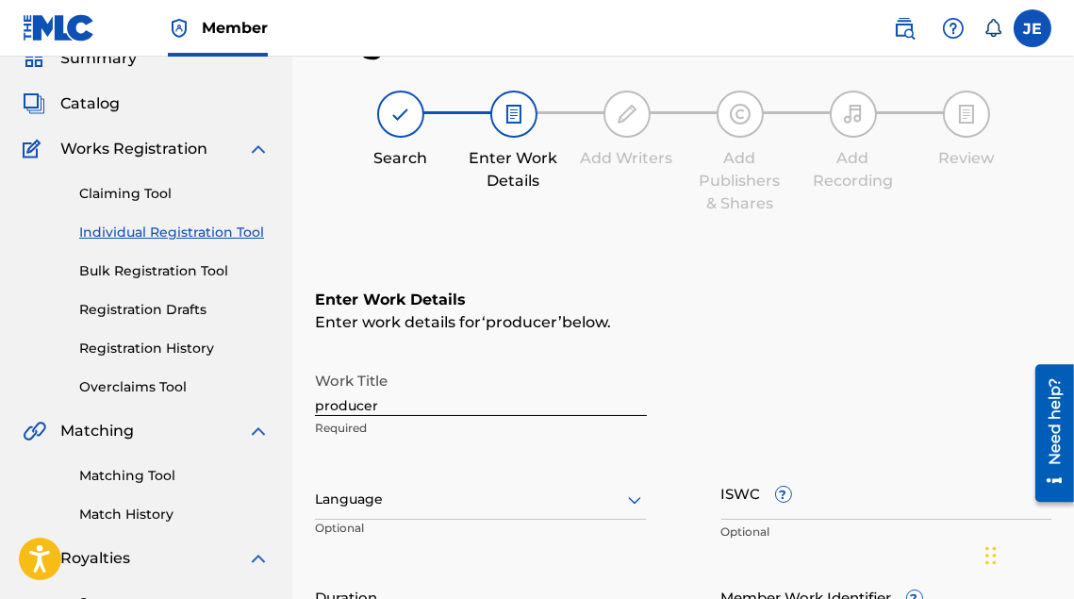
scroll to position [0, 0]
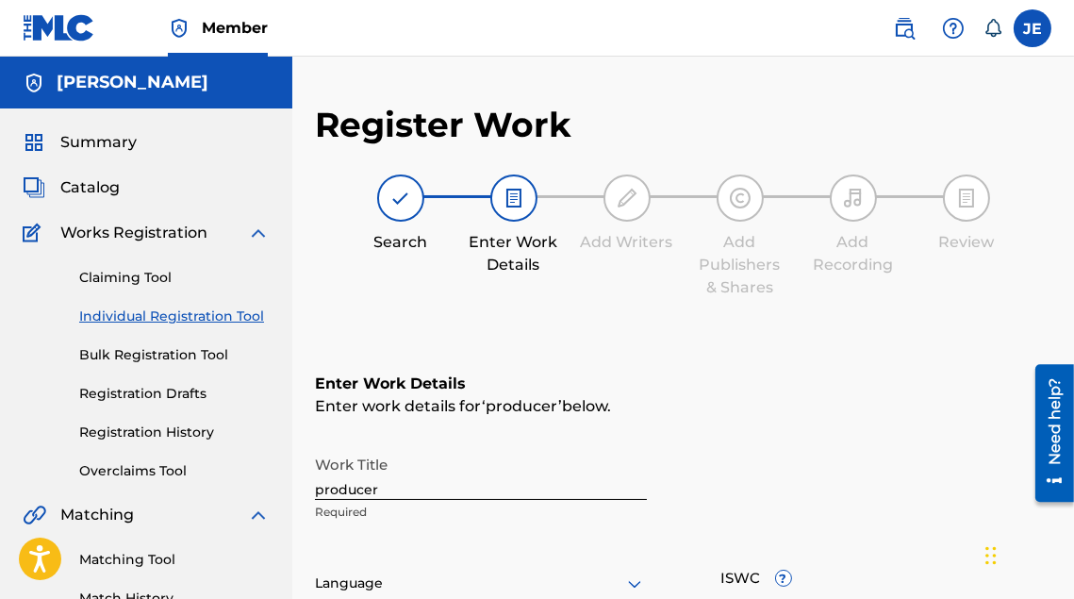
click at [103, 91] on h5 "[PERSON_NAME]" at bounding box center [133, 83] width 152 height 22
click at [102, 96] on div "[PERSON_NAME]" at bounding box center [146, 83] width 292 height 52
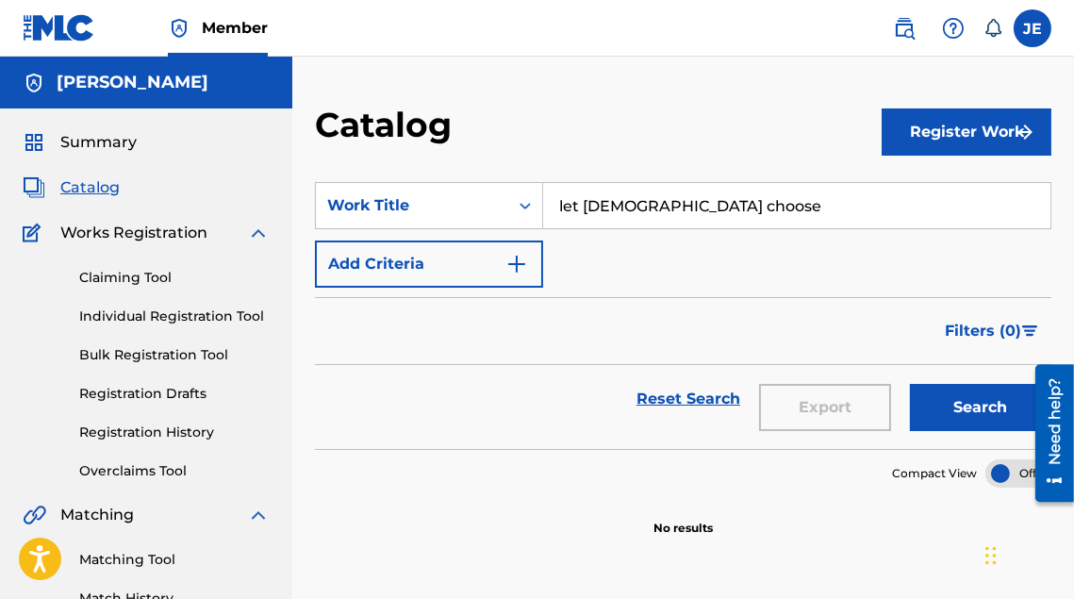
click at [782, 272] on div "SearchWithCriteria6203801e-d6cf-443d-9c37-a4590a470b2b Work Title let god choos…" at bounding box center [683, 235] width 737 height 106
click at [943, 393] on button "Search" at bounding box center [981, 407] width 142 height 47
click at [509, 254] on img "Search Form" at bounding box center [517, 264] width 23 height 23
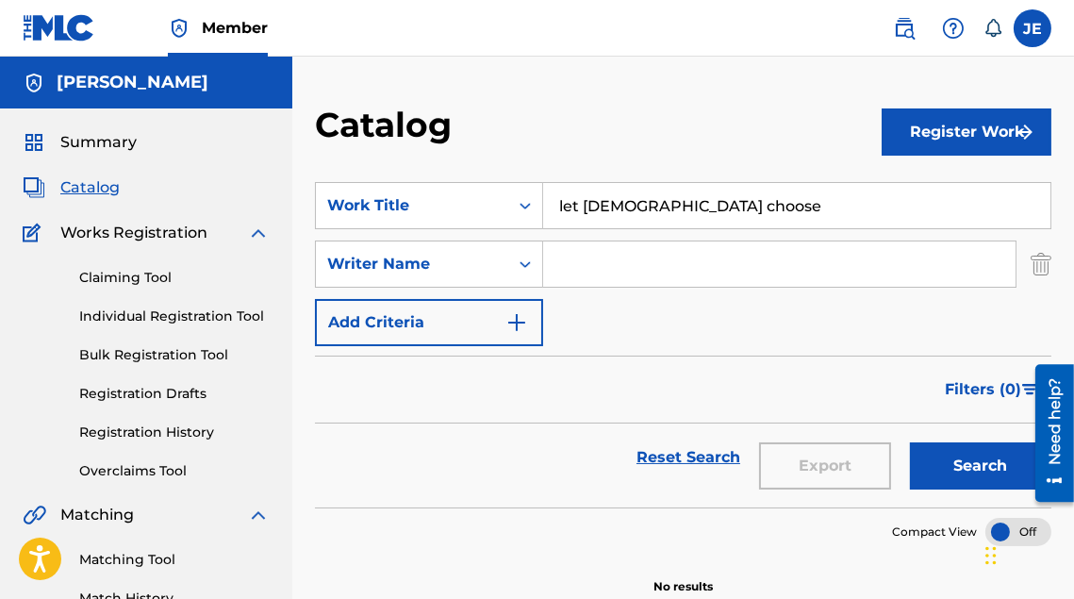
click at [587, 274] on input "Search Form" at bounding box center [779, 263] width 473 height 45
type input "[PERSON_NAME]"
click at [1017, 475] on button "Search" at bounding box center [981, 465] width 142 height 47
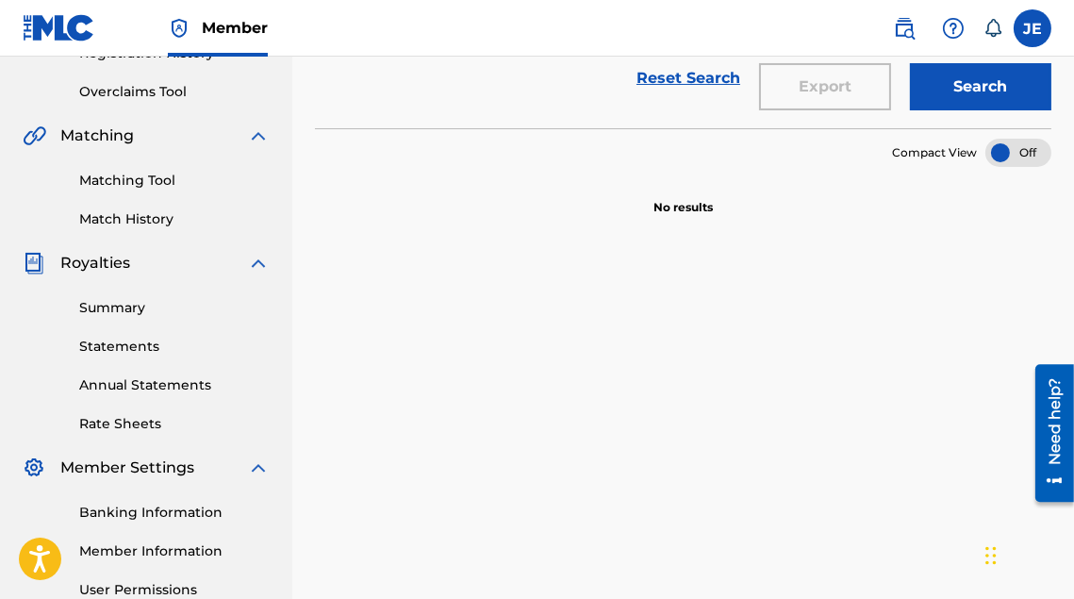
scroll to position [377, 0]
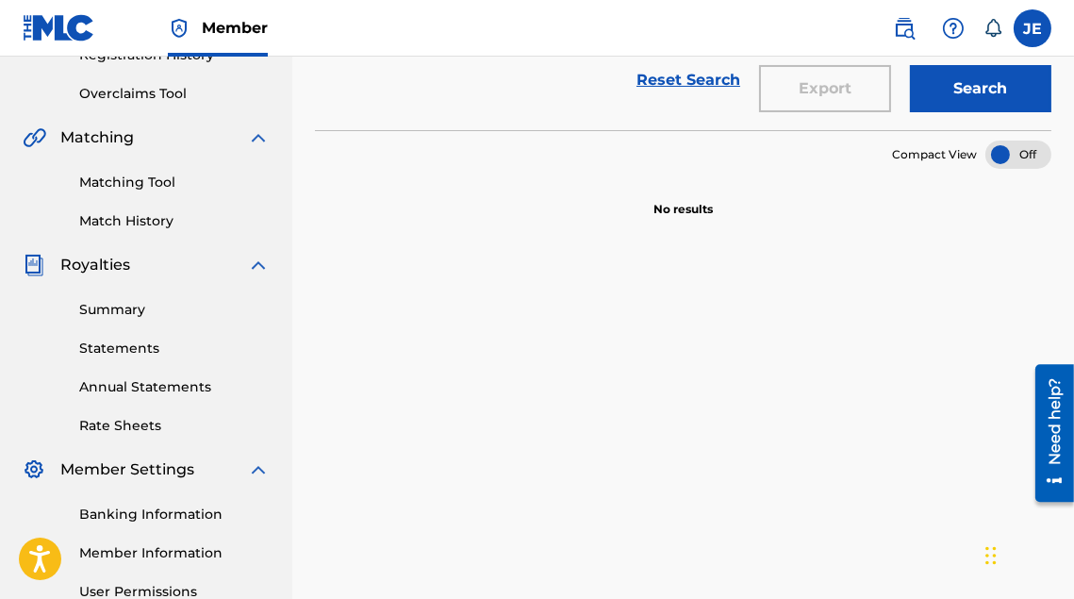
click at [972, 69] on button "Search" at bounding box center [981, 88] width 142 height 47
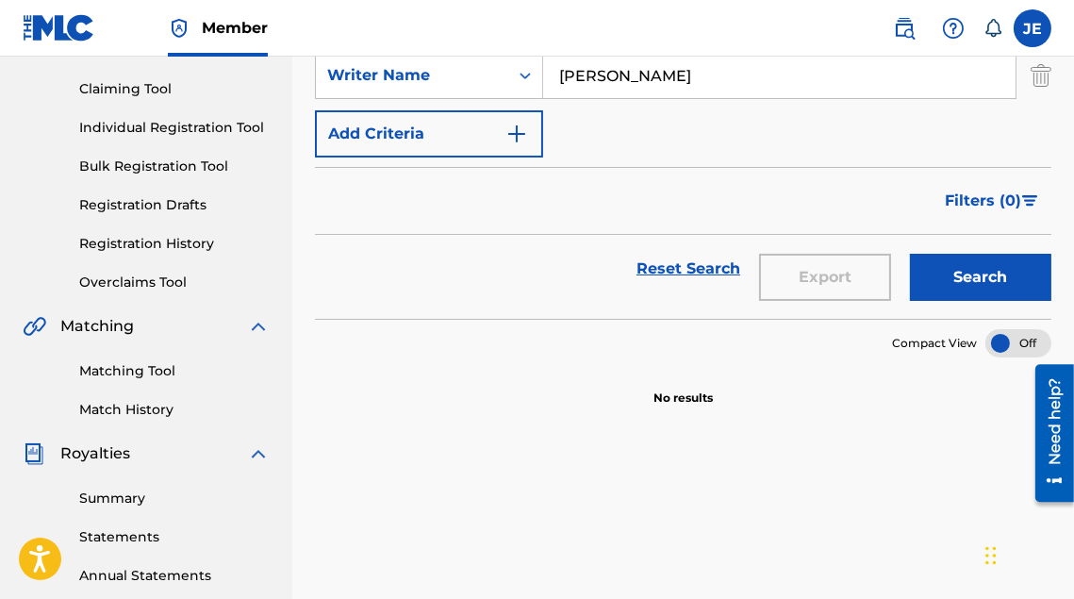
scroll to position [0, 0]
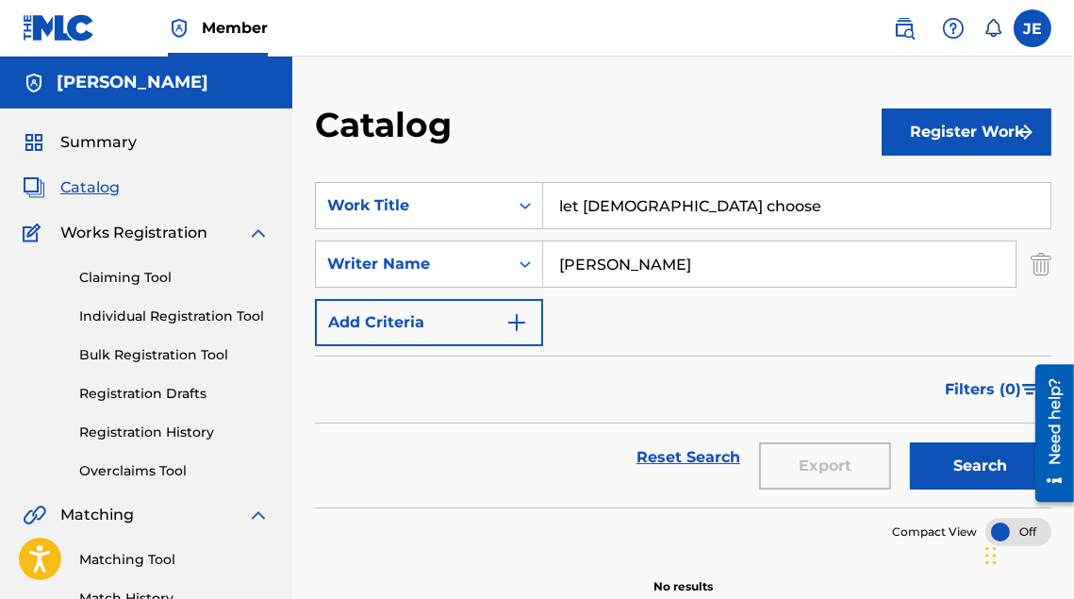
click at [960, 126] on button "Register Work" at bounding box center [967, 131] width 170 height 47
click at [914, 199] on link "Individual" at bounding box center [967, 193] width 170 height 45
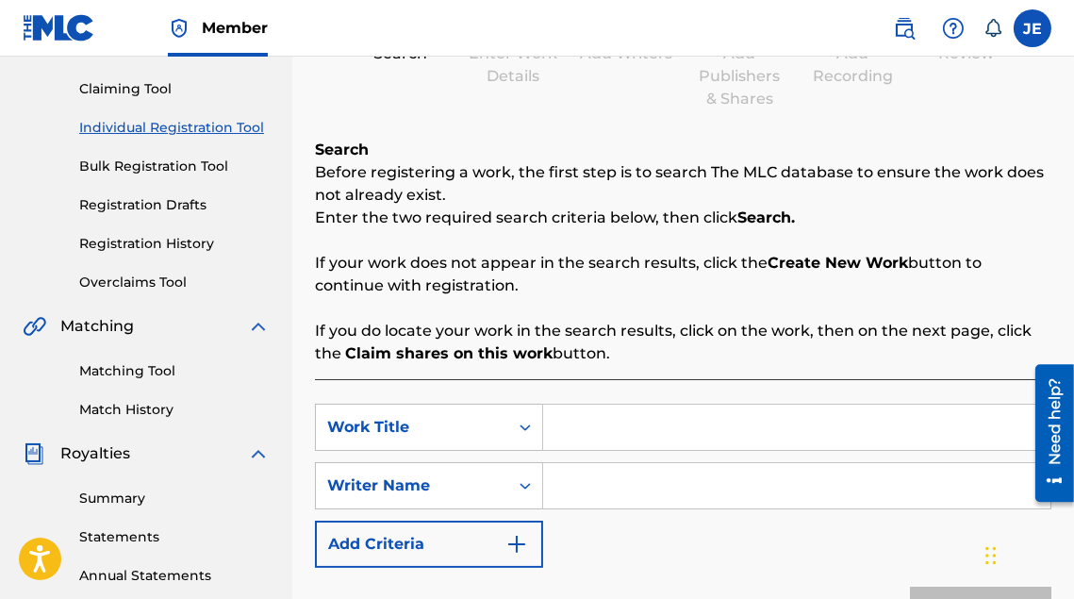
scroll to position [377, 0]
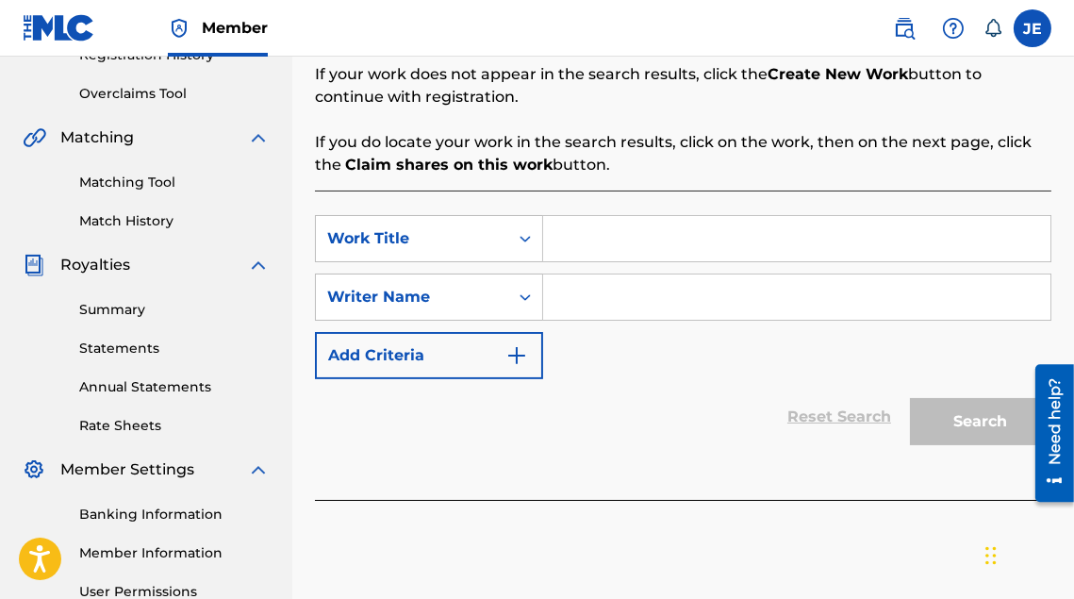
click at [625, 249] on input "Search Form" at bounding box center [797, 238] width 508 height 45
type input "Let God Choose"
click at [631, 299] on input "Search Form" at bounding box center [797, 297] width 508 height 45
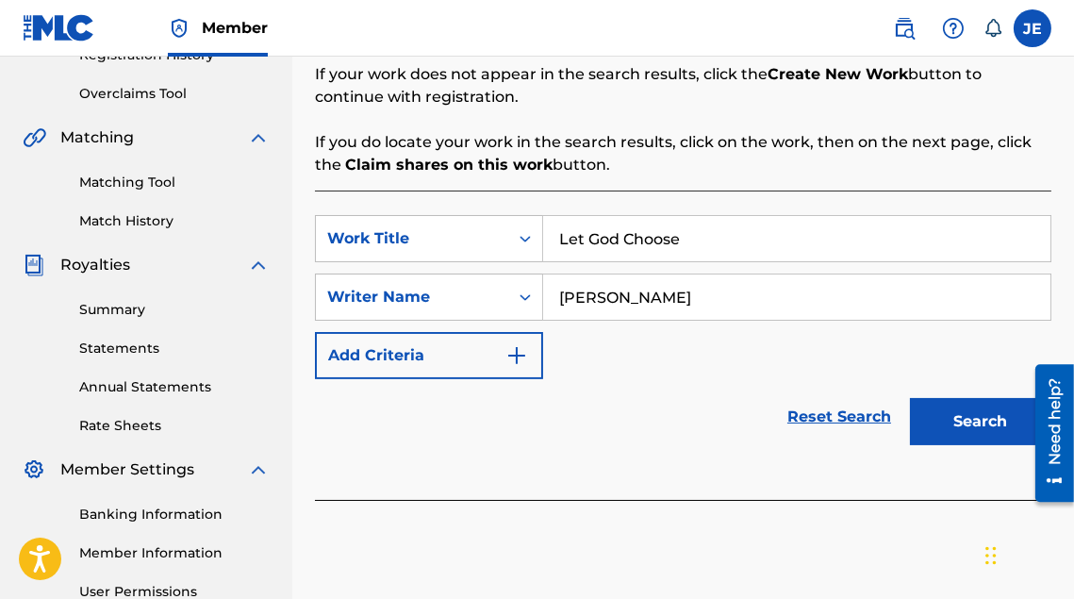
type input "[PERSON_NAME]"
drag, startPoint x: 715, startPoint y: 231, endPoint x: 692, endPoint y: 262, distance: 38.5
click at [716, 231] on input "Let God Choose" at bounding box center [797, 238] width 508 height 45
type input "Let God Choose Ft. No Cap"
click at [952, 411] on button "Search" at bounding box center [981, 421] width 142 height 47
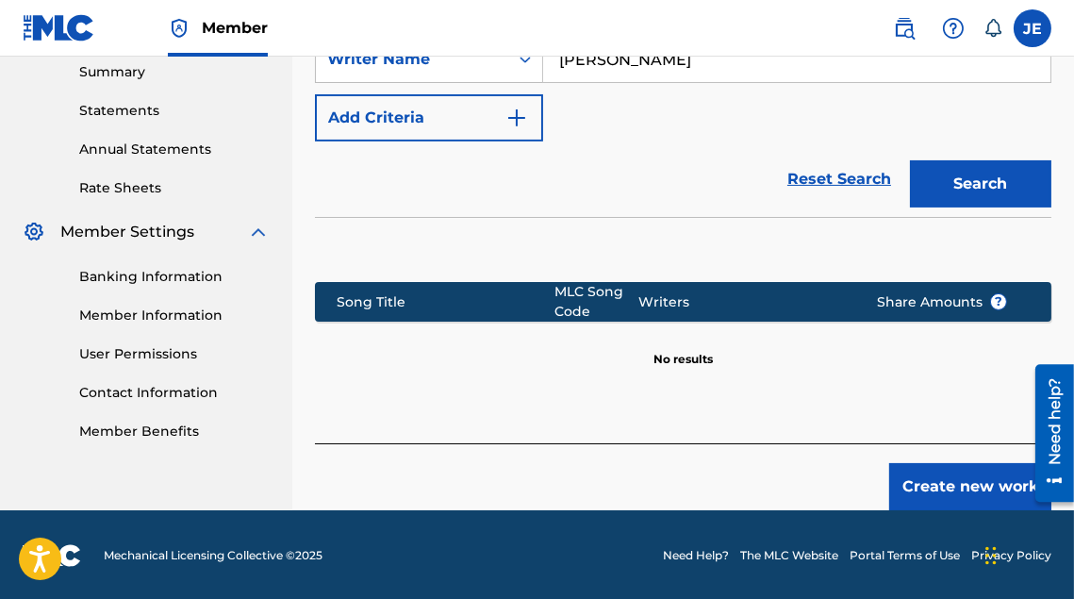
click at [973, 483] on button "Create new work" at bounding box center [971, 486] width 162 height 47
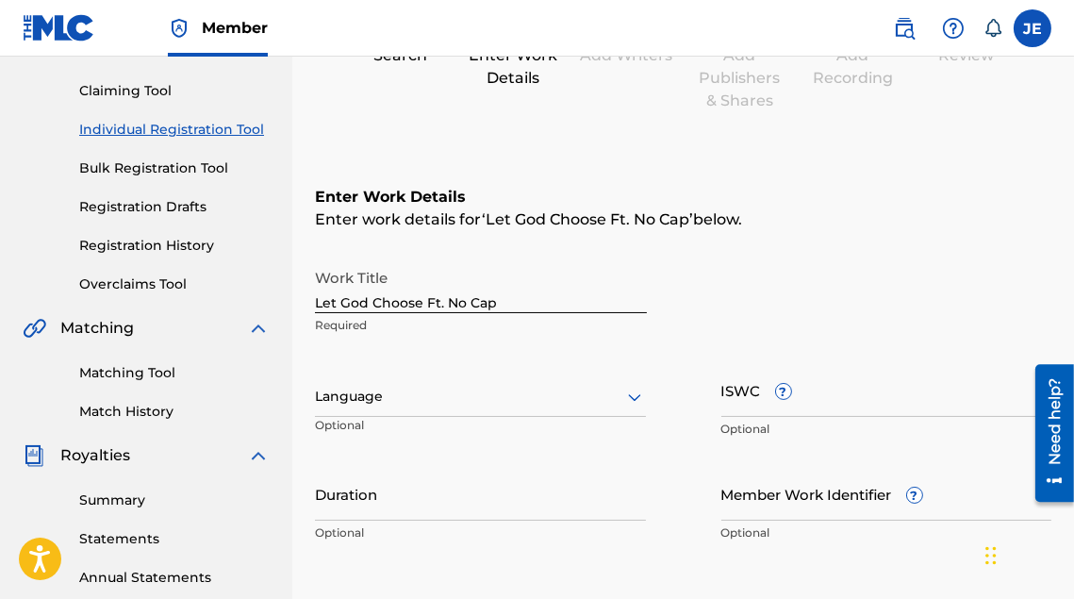
scroll to position [189, 0]
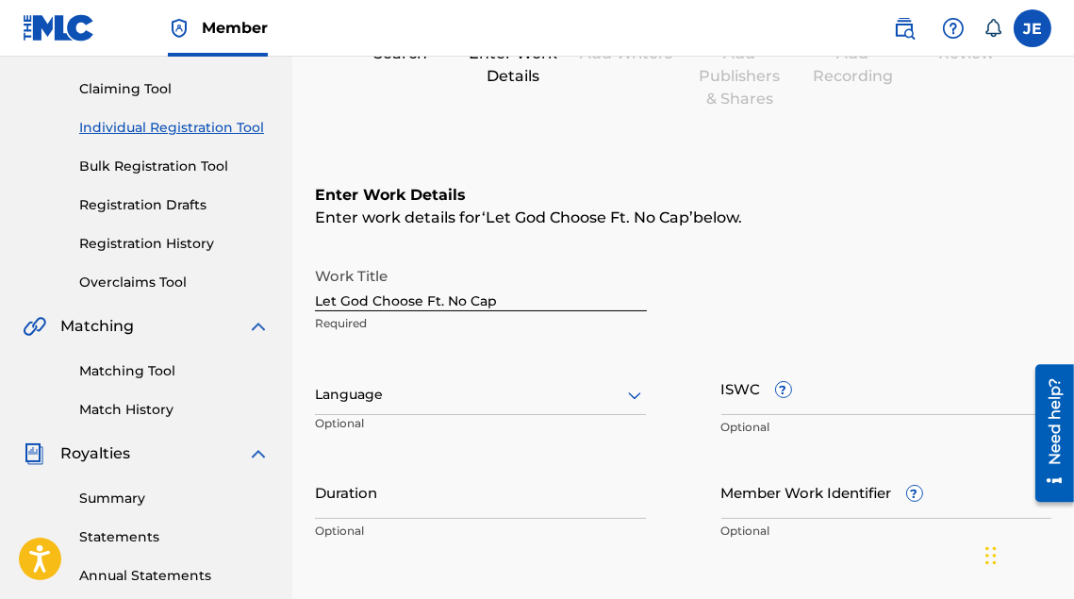
click at [437, 400] on div at bounding box center [480, 395] width 331 height 24
click at [560, 491] on input "Duration" at bounding box center [480, 492] width 331 height 54
click at [518, 283] on input "Let God Choose Ft. No Cap" at bounding box center [481, 285] width 332 height 54
drag, startPoint x: 441, startPoint y: 305, endPoint x: 423, endPoint y: 305, distance: 18.9
click at [423, 305] on input "Let God Choose Ft. No Cap" at bounding box center [481, 285] width 332 height 54
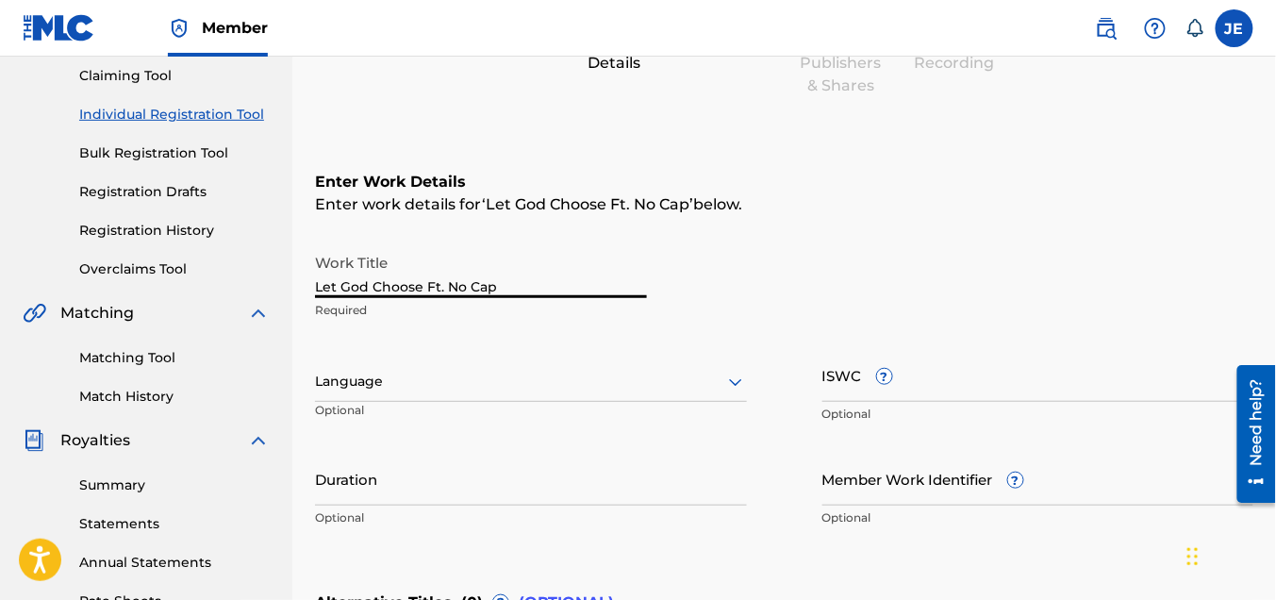
scroll to position [13, 0]
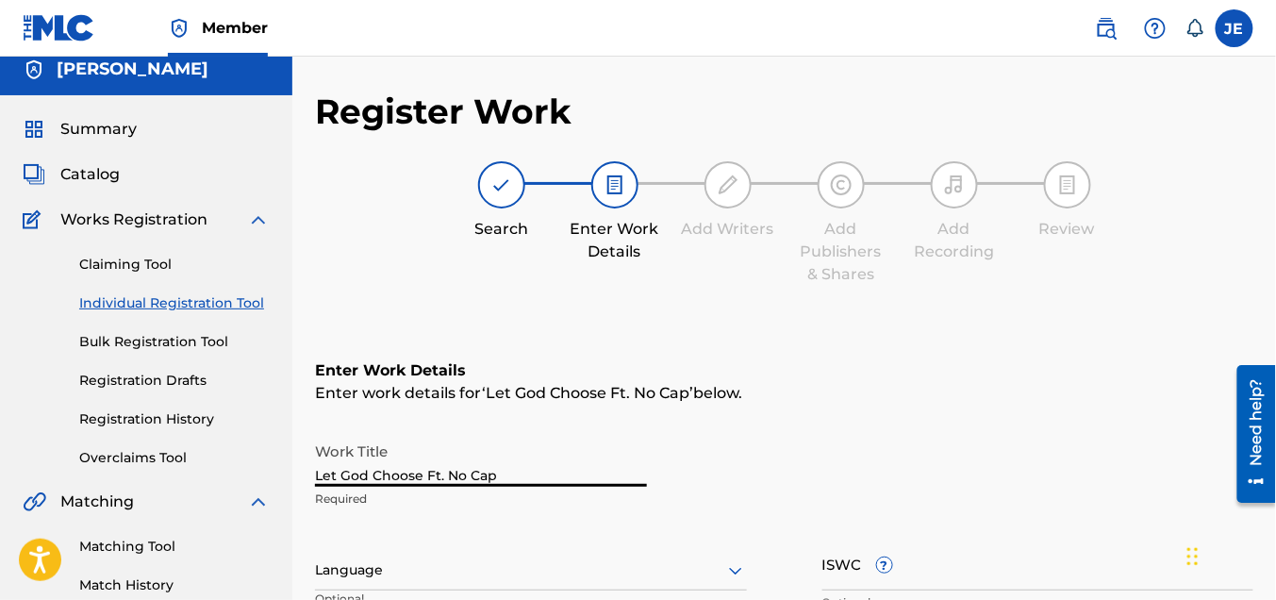
click at [724, 174] on img at bounding box center [728, 185] width 23 height 23
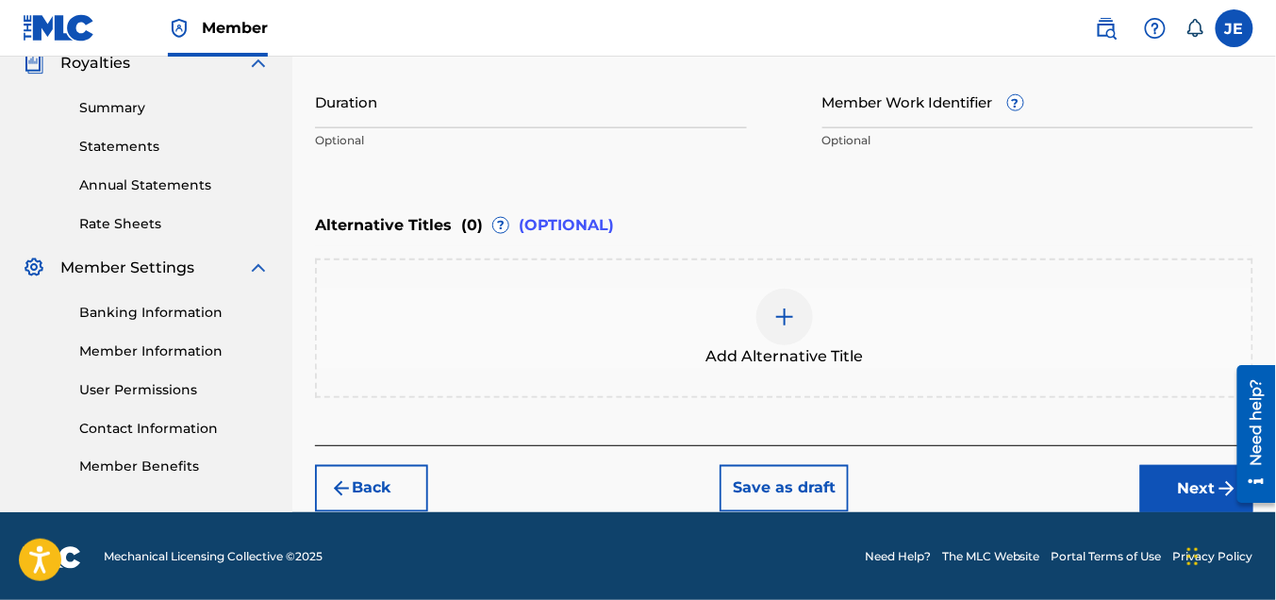
click at [1074, 474] on button "Next" at bounding box center [1197, 488] width 113 height 47
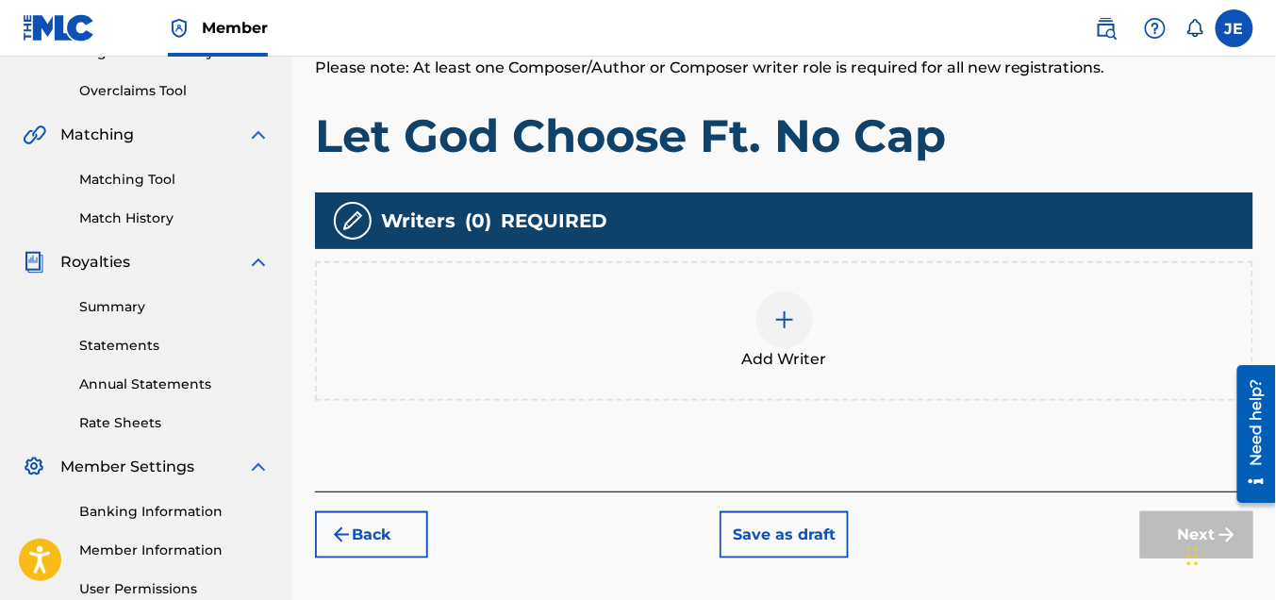
scroll to position [461, 0]
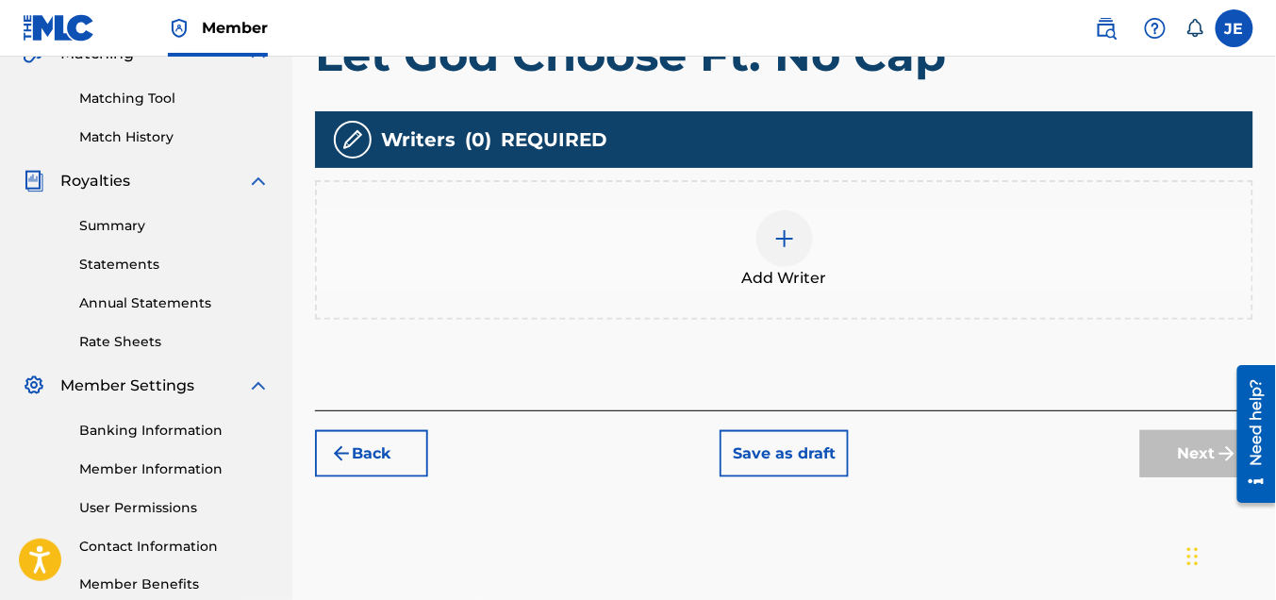
click at [794, 256] on div at bounding box center [785, 238] width 57 height 57
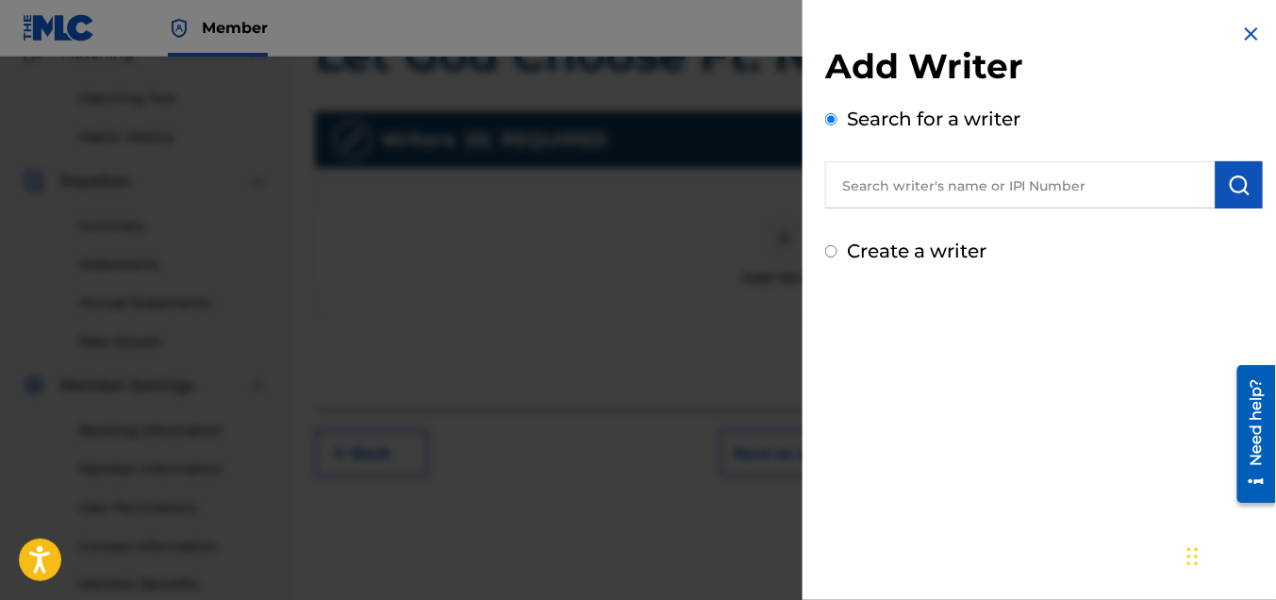
click at [970, 171] on input "text" at bounding box center [1020, 184] width 391 height 47
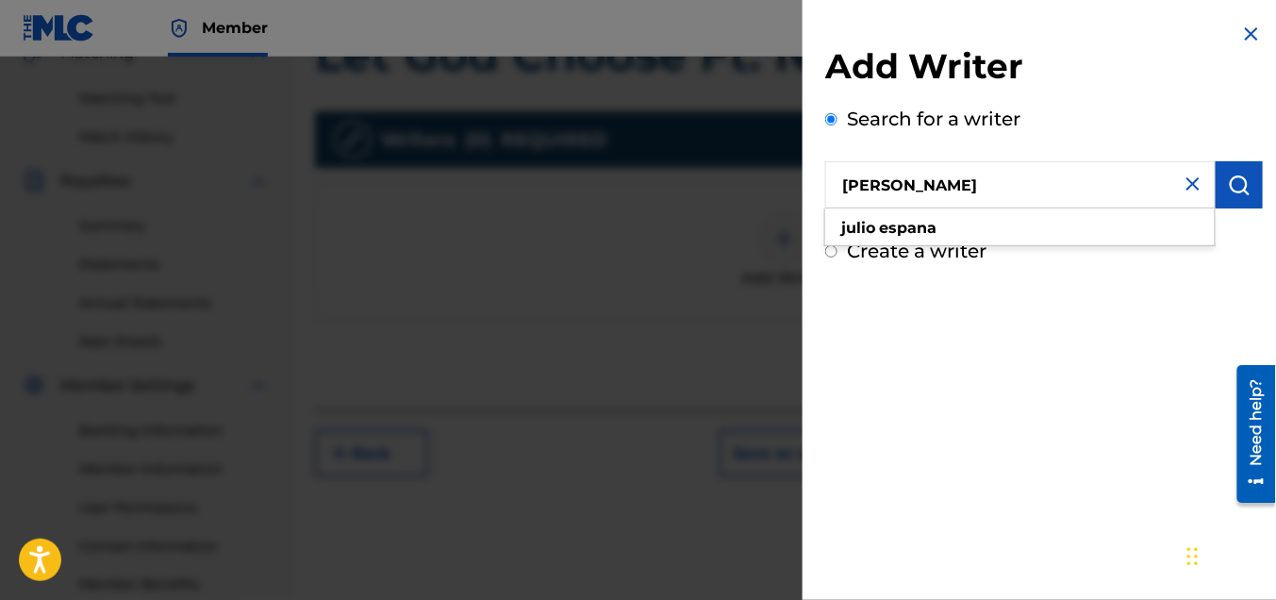
type input "[PERSON_NAME]"
click at [1074, 181] on img "submit" at bounding box center [1239, 185] width 23 height 23
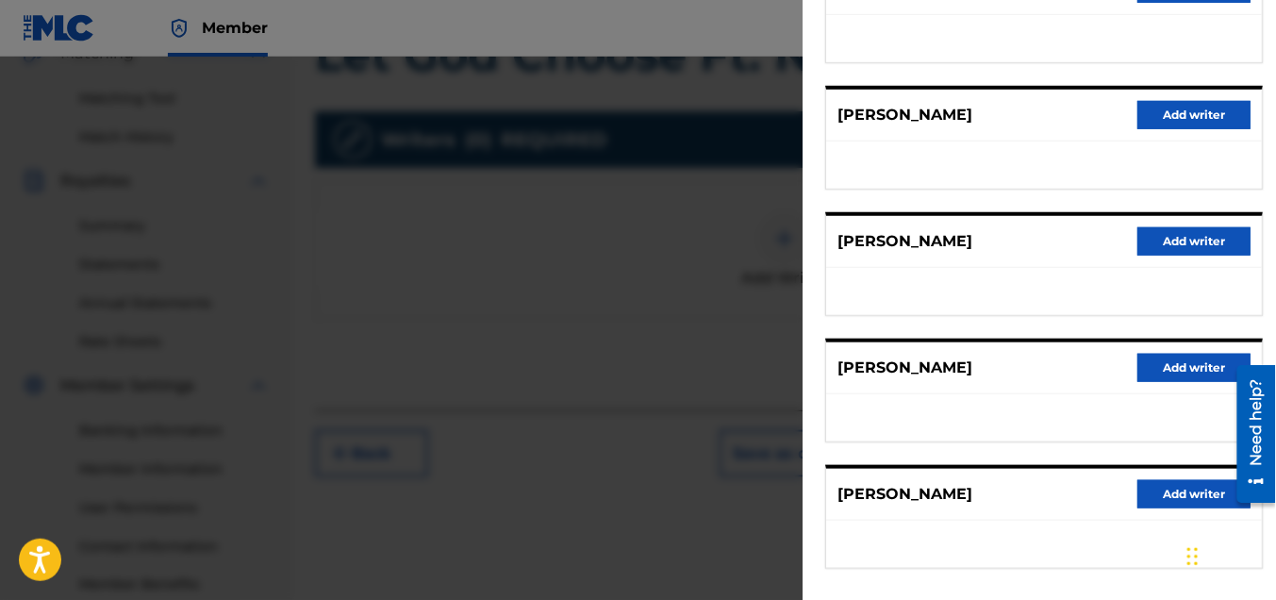
scroll to position [372, 0]
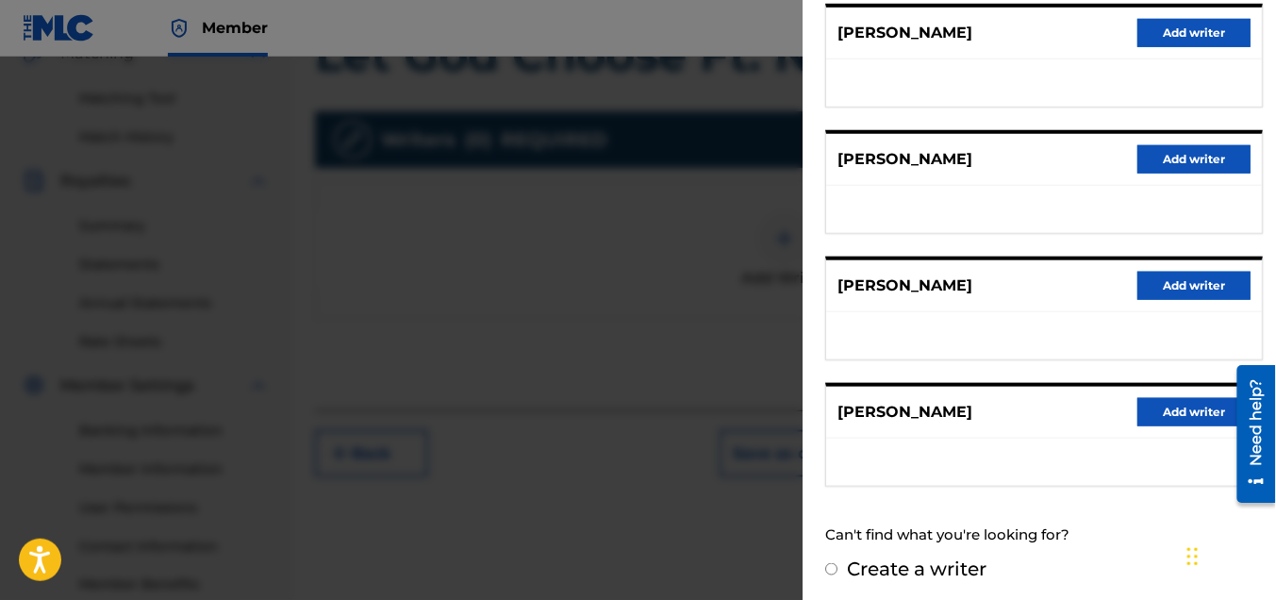
drag, startPoint x: 1024, startPoint y: 430, endPoint x: 958, endPoint y: 455, distance: 70.4
click at [1023, 430] on div "[PERSON_NAME] Add writer" at bounding box center [1044, 413] width 436 height 52
drag, startPoint x: 882, startPoint y: 464, endPoint x: 893, endPoint y: 467, distance: 11.7
click at [883, 464] on ul at bounding box center [1044, 462] width 436 height 47
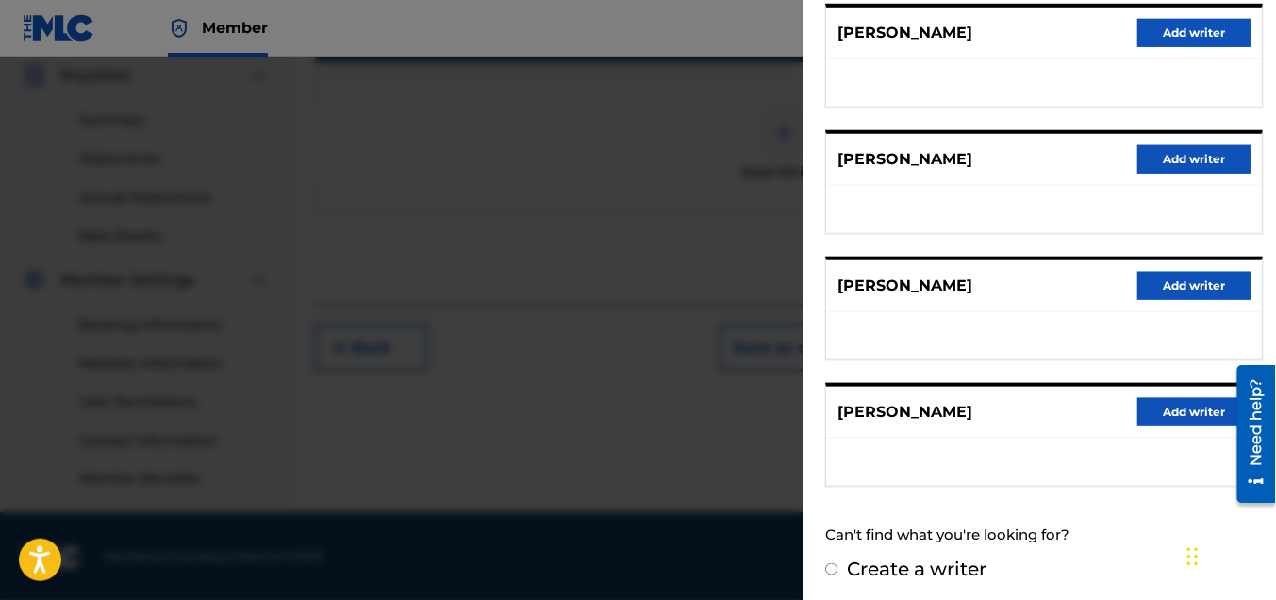
scroll to position [569, 0]
click at [1074, 413] on button "Add writer" at bounding box center [1194, 412] width 113 height 28
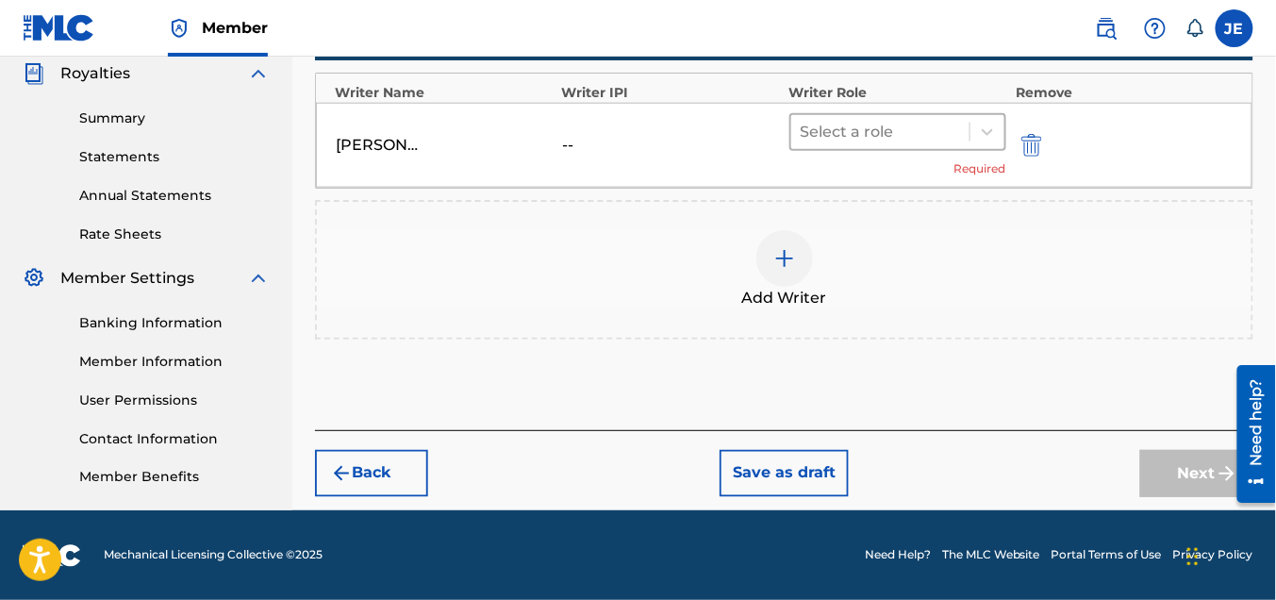
click at [837, 136] on div at bounding box center [880, 132] width 159 height 26
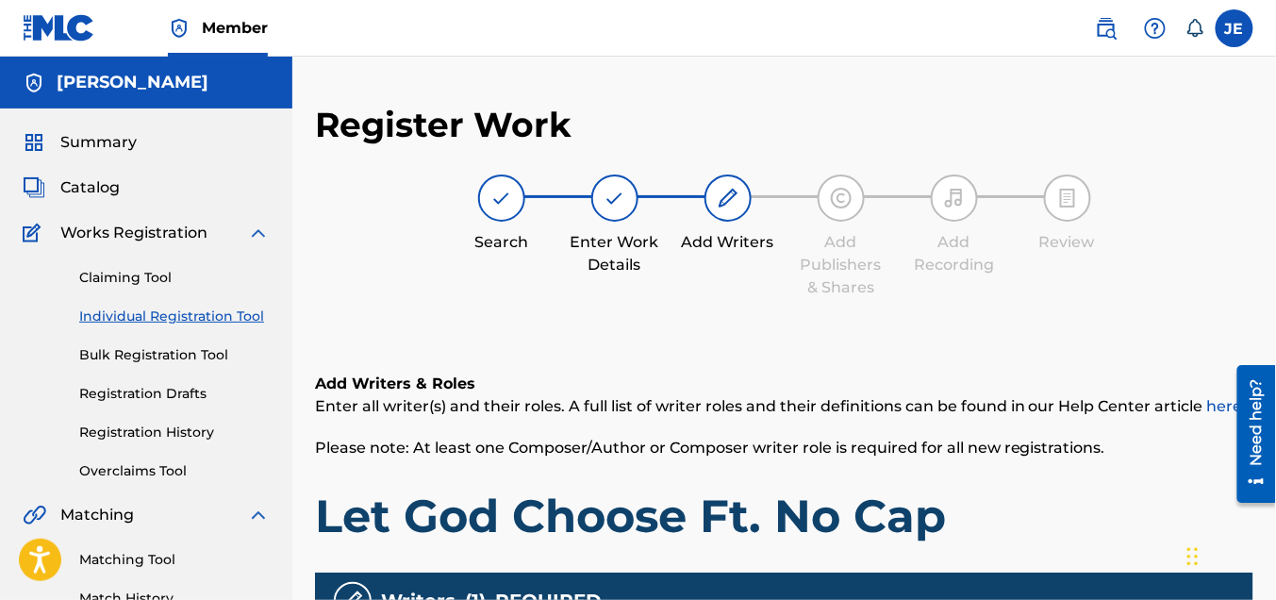
scroll to position [377, 0]
